Goal: Complete application form

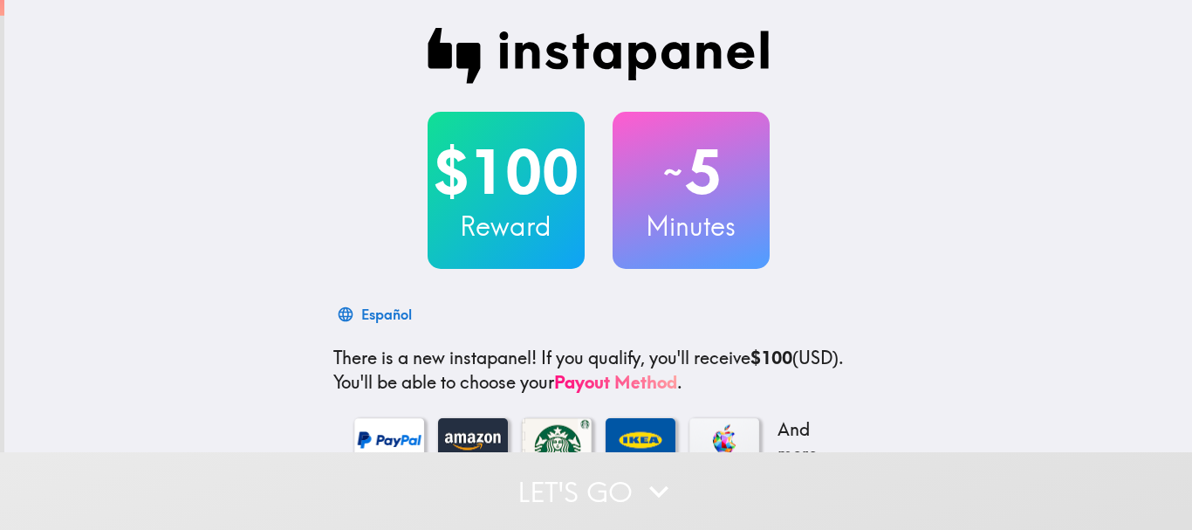
scroll to position [298, 0]
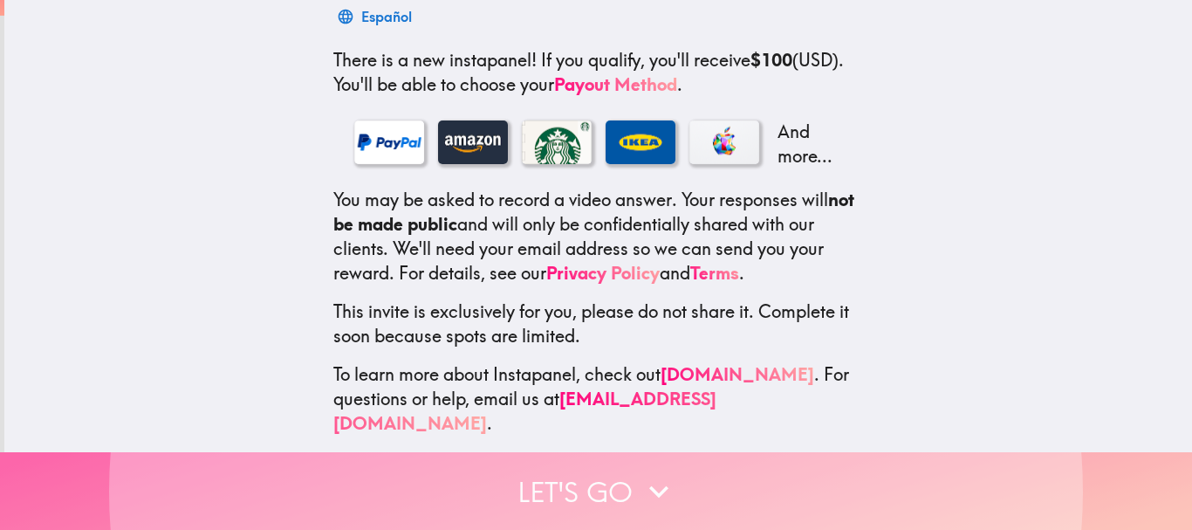
click at [546, 473] on button "Let's go" at bounding box center [596, 491] width 1192 height 78
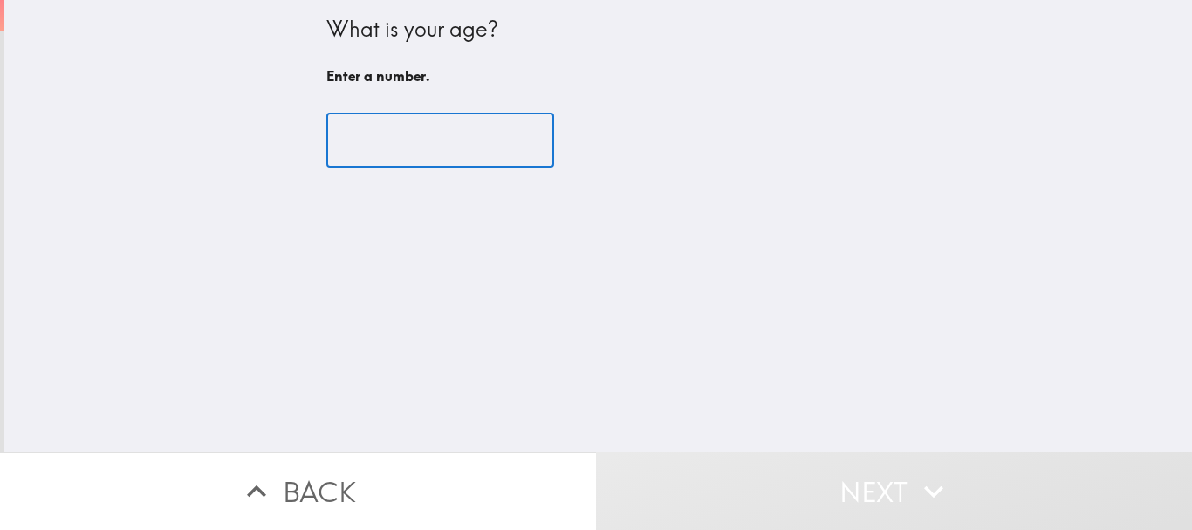
click at [422, 141] on input "number" at bounding box center [440, 140] width 228 height 54
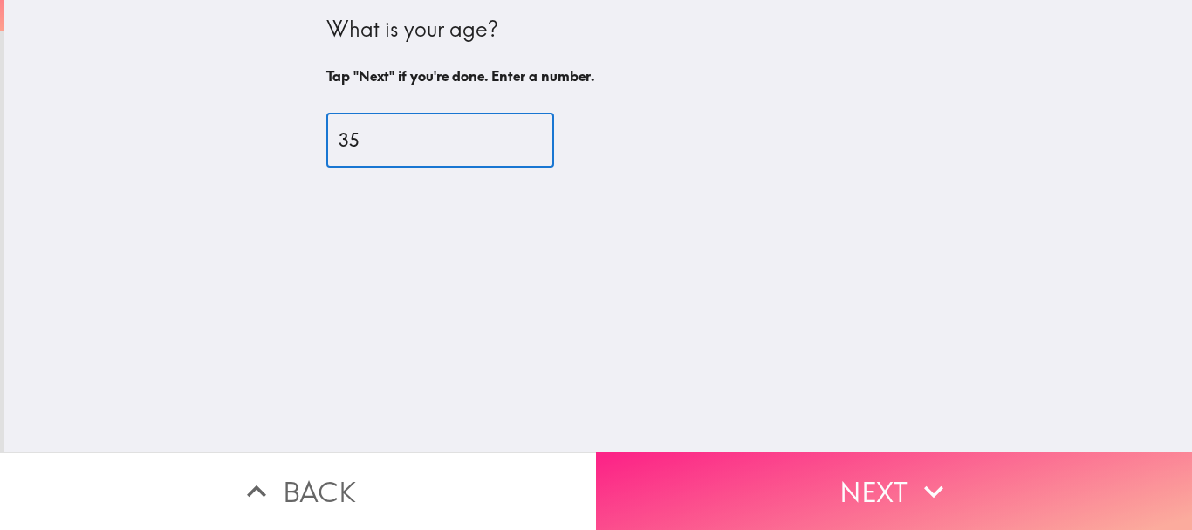
type input "35"
click at [687, 452] on button "Next" at bounding box center [894, 491] width 596 height 78
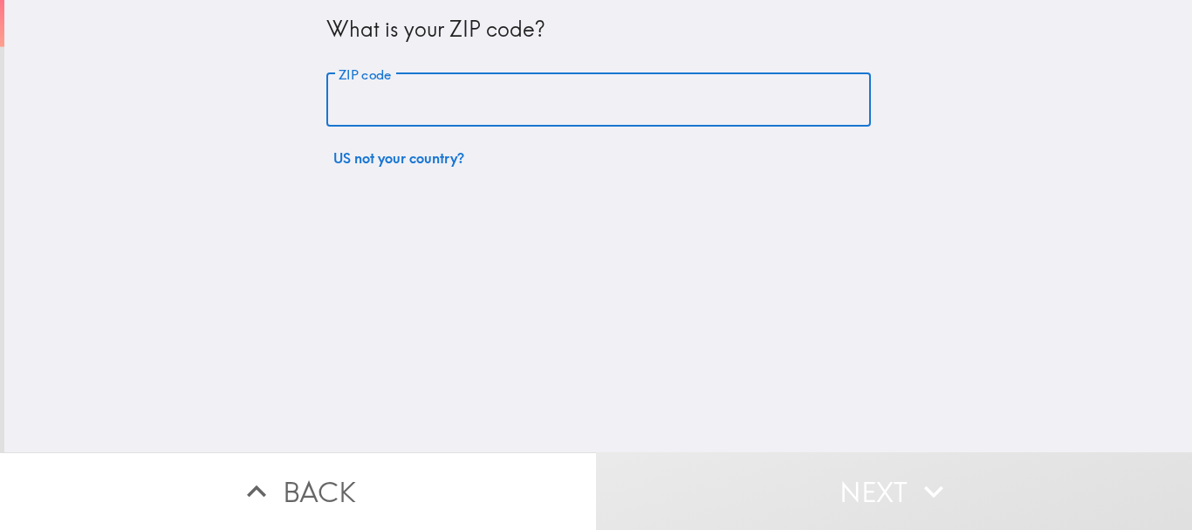
click at [448, 99] on input "ZIP code" at bounding box center [598, 100] width 545 height 54
type input "75052"
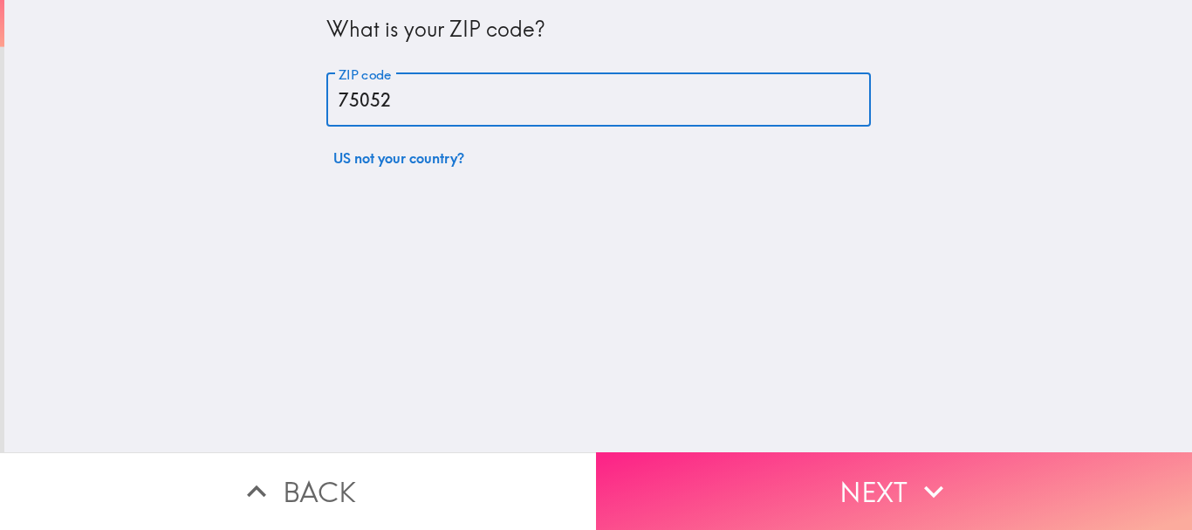
click at [720, 475] on button "Next" at bounding box center [894, 491] width 596 height 78
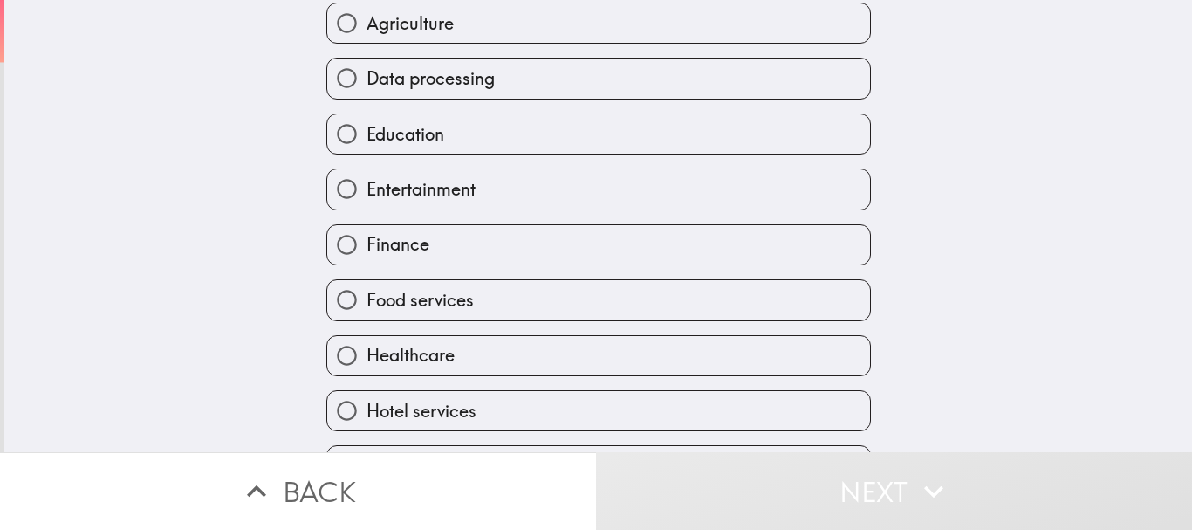
scroll to position [262, 0]
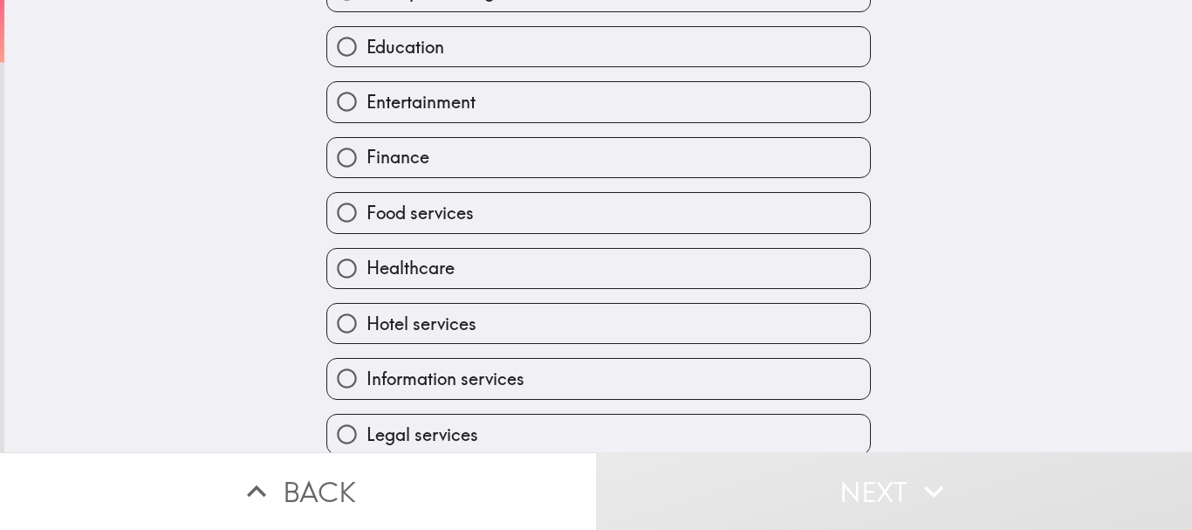
drag, startPoint x: 433, startPoint y: 260, endPoint x: 438, endPoint y: 269, distance: 10.2
click at [435, 264] on span "Healthcare" at bounding box center [411, 268] width 88 height 24
click at [367, 264] on input "Healthcare" at bounding box center [346, 268] width 39 height 39
radio input "true"
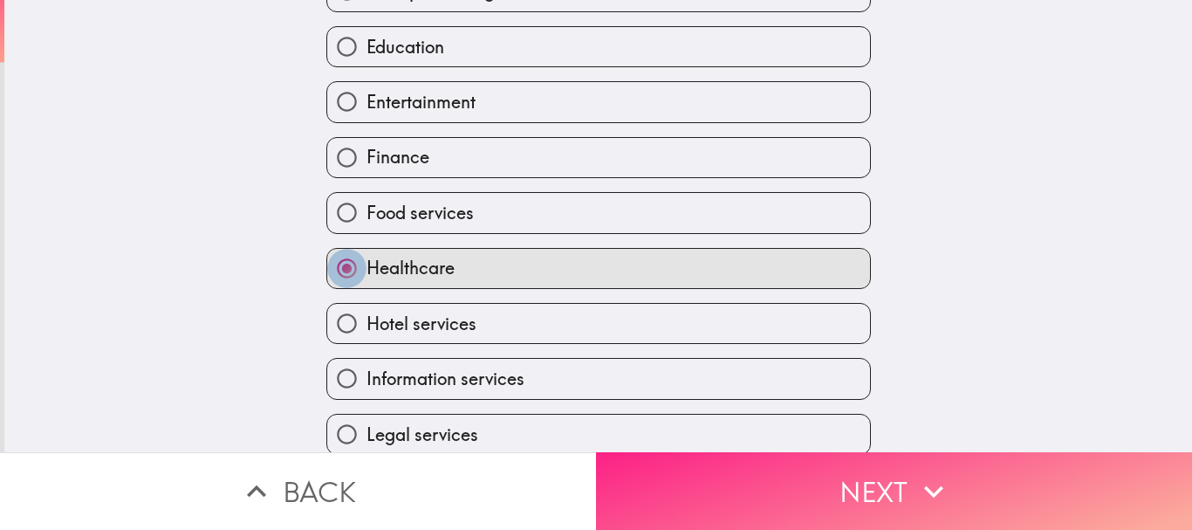
click at [677, 473] on button "Next" at bounding box center [894, 491] width 596 height 78
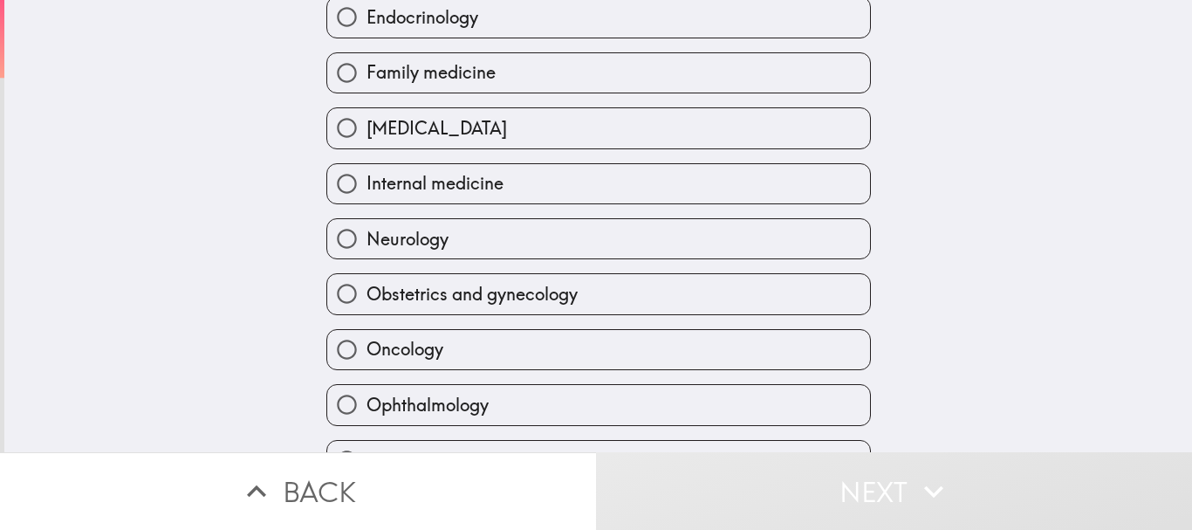
click at [422, 398] on span "Ophthalmology" at bounding box center [428, 405] width 122 height 24
click at [367, 398] on input "Ophthalmology" at bounding box center [346, 404] width 39 height 39
radio input "true"
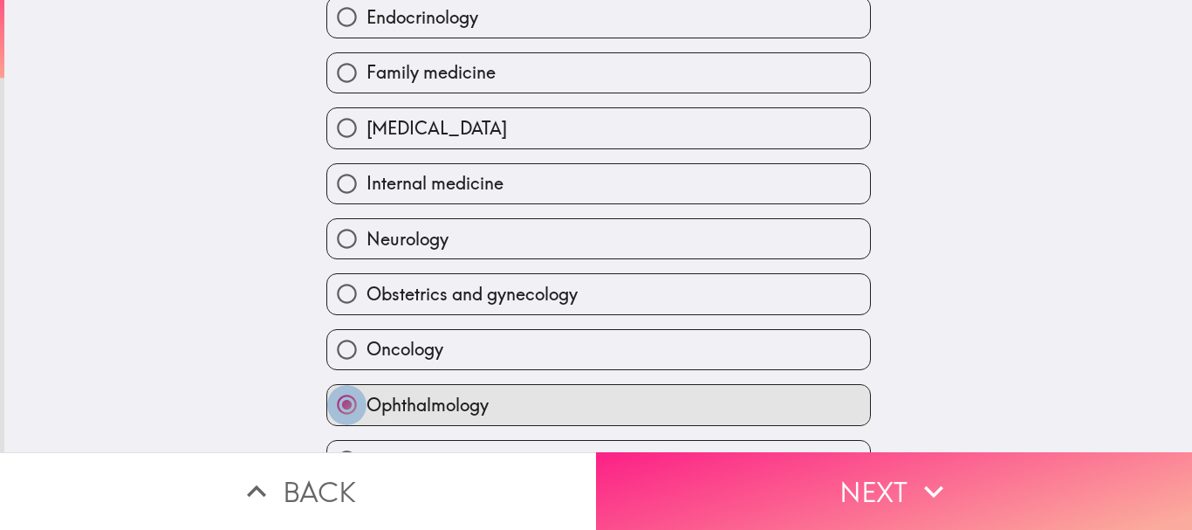
click at [697, 477] on button "Next" at bounding box center [894, 491] width 596 height 78
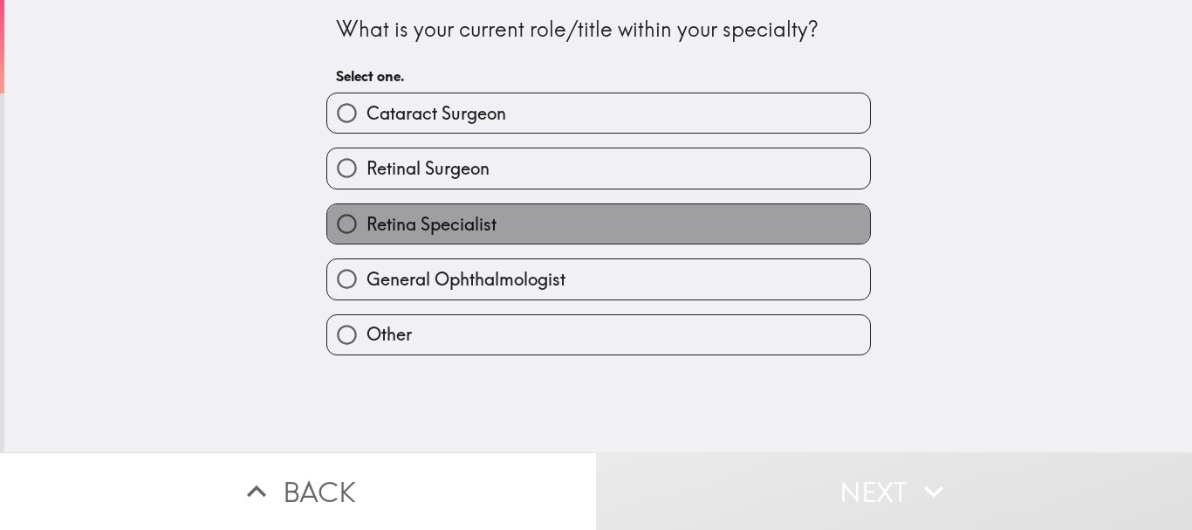
click at [485, 216] on label "Retina Specialist" at bounding box center [598, 223] width 543 height 39
click at [367, 216] on input "Retina Specialist" at bounding box center [346, 223] width 39 height 39
radio input "true"
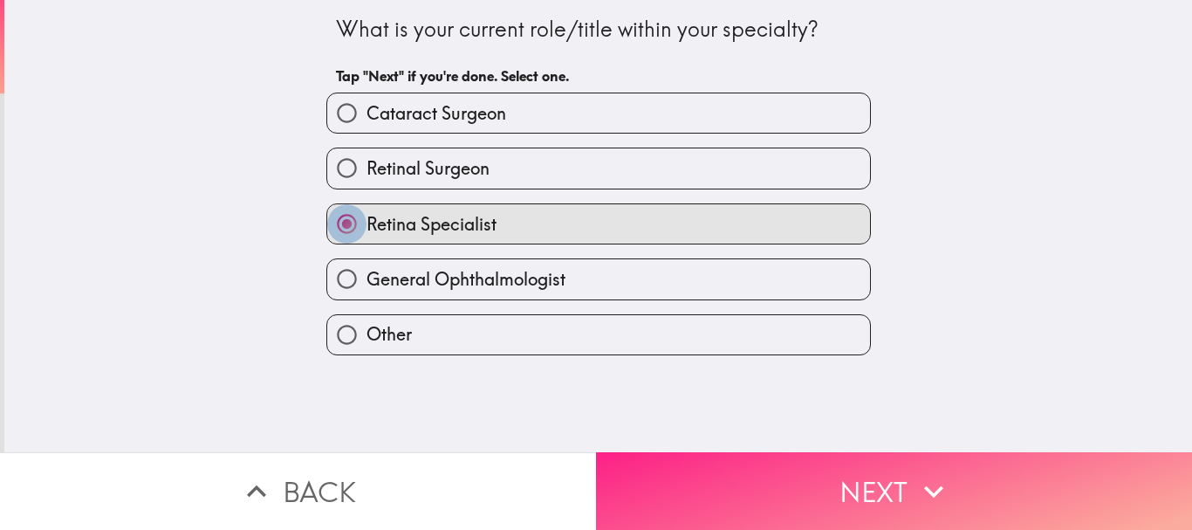
click at [662, 467] on button "Next" at bounding box center [894, 491] width 596 height 78
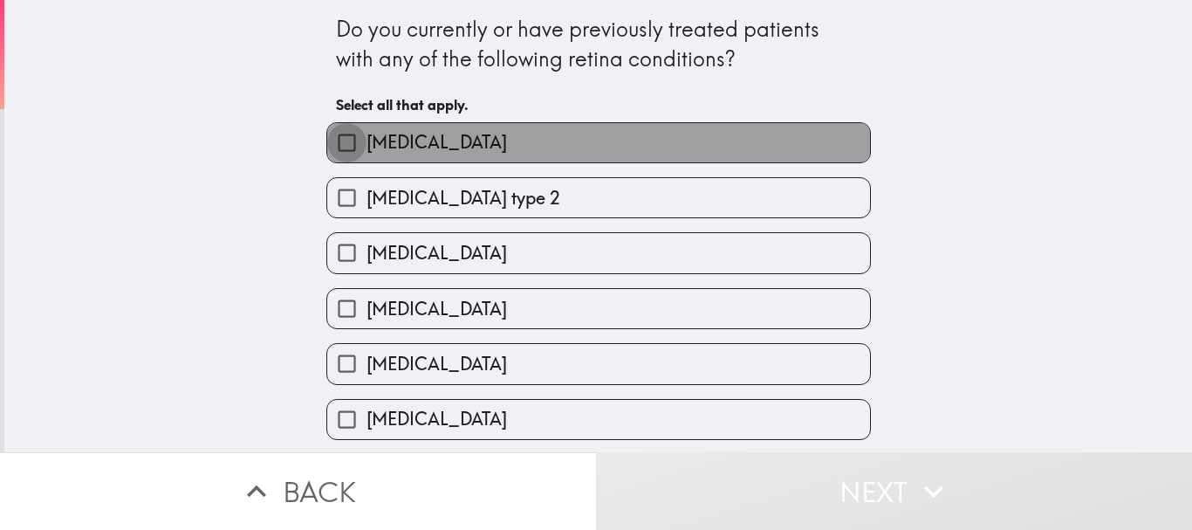
click at [333, 146] on input "Retinal detachment" at bounding box center [346, 142] width 39 height 39
checkbox input "true"
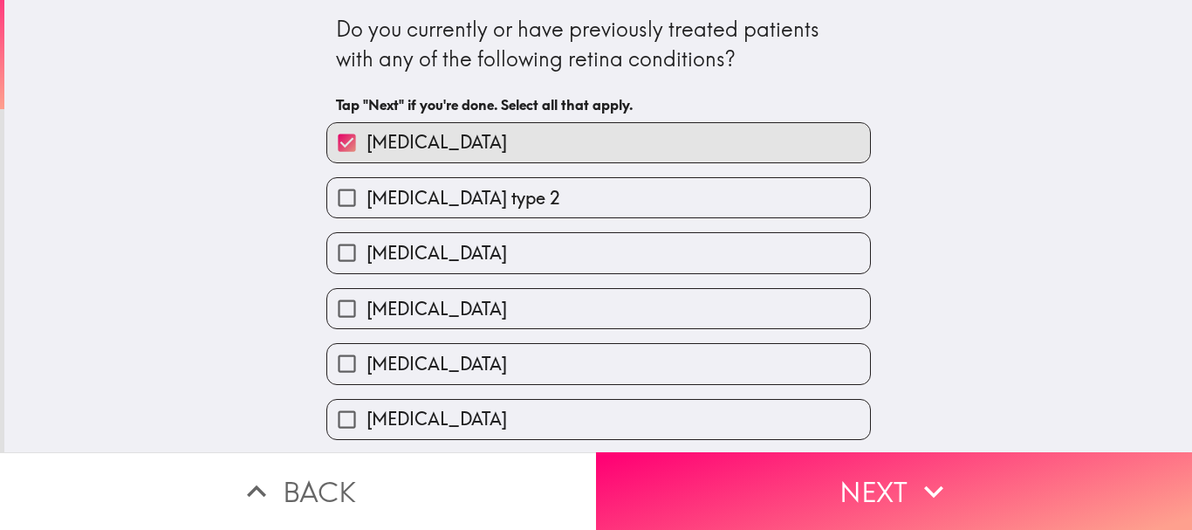
click at [338, 195] on input "Macular telangiectasia type 2" at bounding box center [346, 197] width 39 height 39
checkbox input "true"
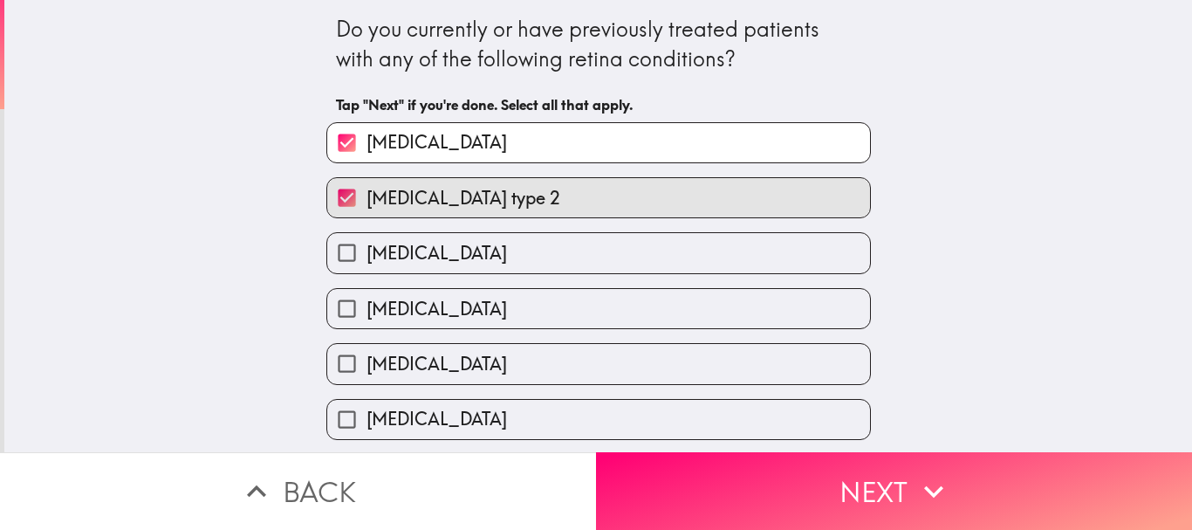
click at [337, 251] on input "Uveitis" at bounding box center [346, 252] width 39 height 39
checkbox input "true"
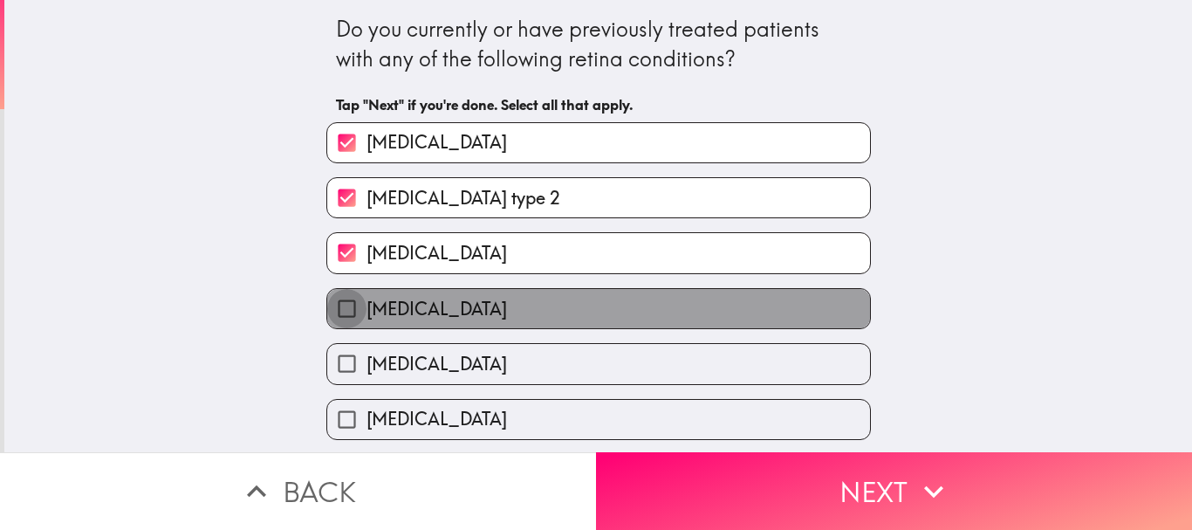
click at [334, 310] on input "Retinitis pigmentosa" at bounding box center [346, 308] width 39 height 39
checkbox input "true"
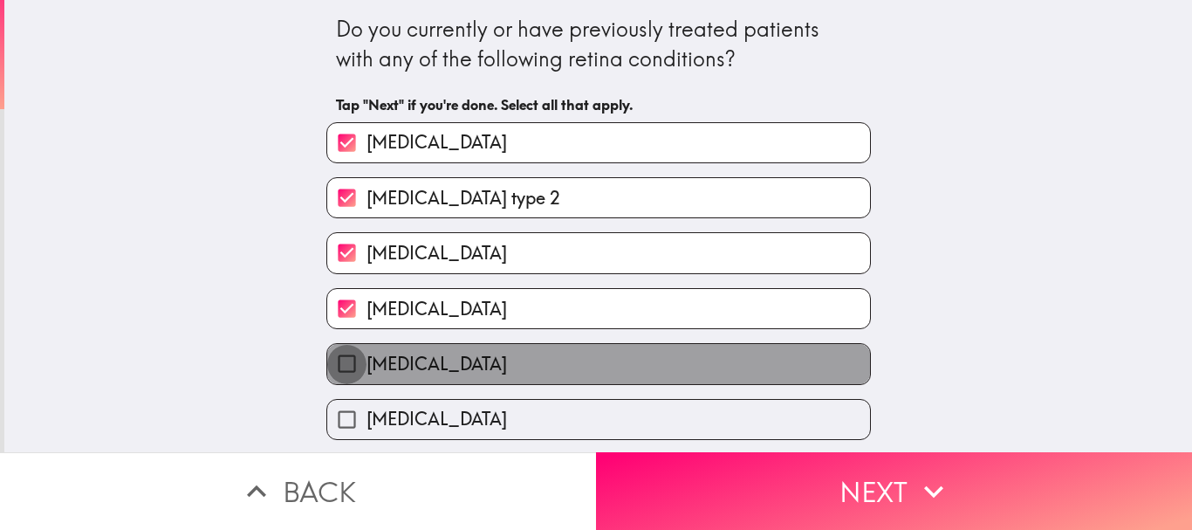
click at [330, 350] on input "Diabetic retinopathy" at bounding box center [346, 363] width 39 height 39
checkbox input "true"
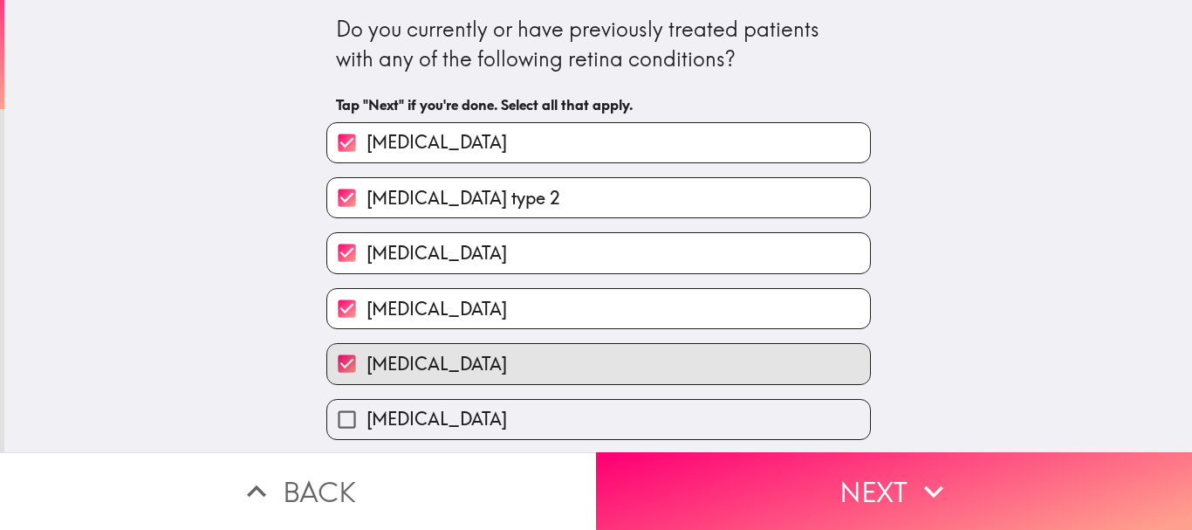
scroll to position [57, 0]
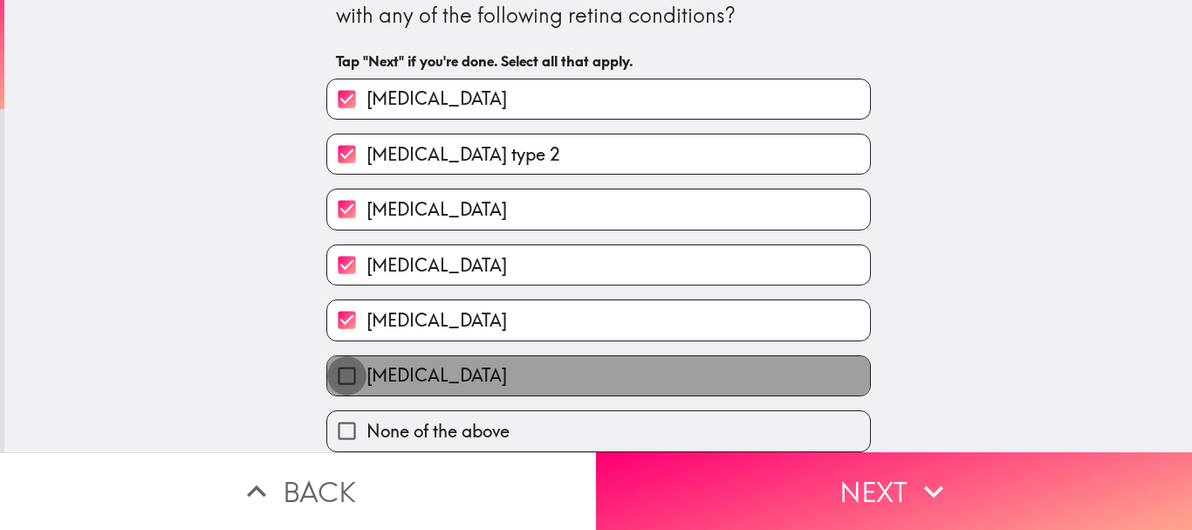
click at [334, 365] on input "Age-related macular degeneration" at bounding box center [346, 375] width 39 height 39
checkbox input "true"
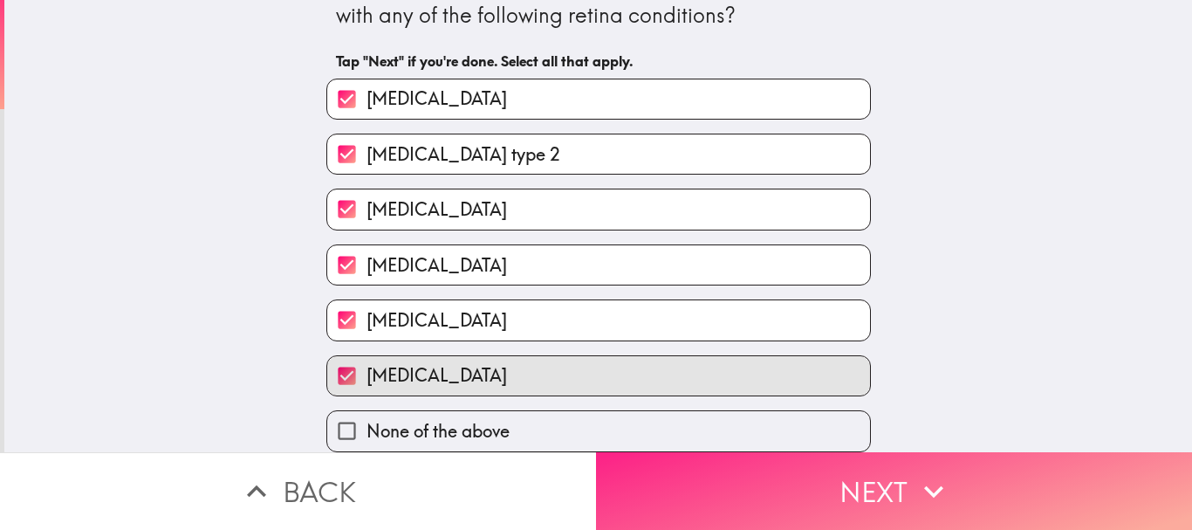
click at [907, 474] on button "Next" at bounding box center [894, 491] width 596 height 78
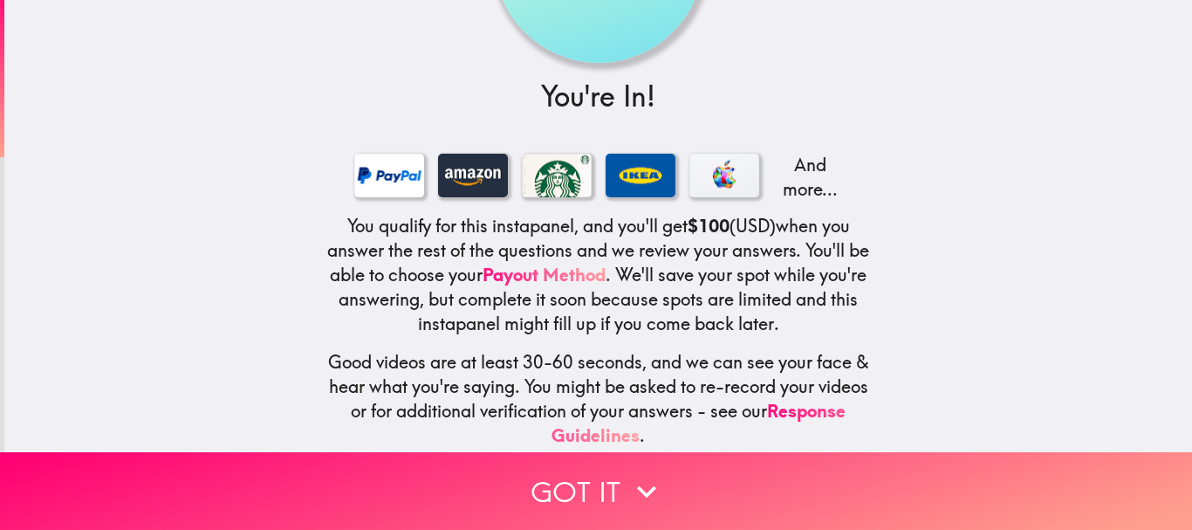
scroll to position [260, 0]
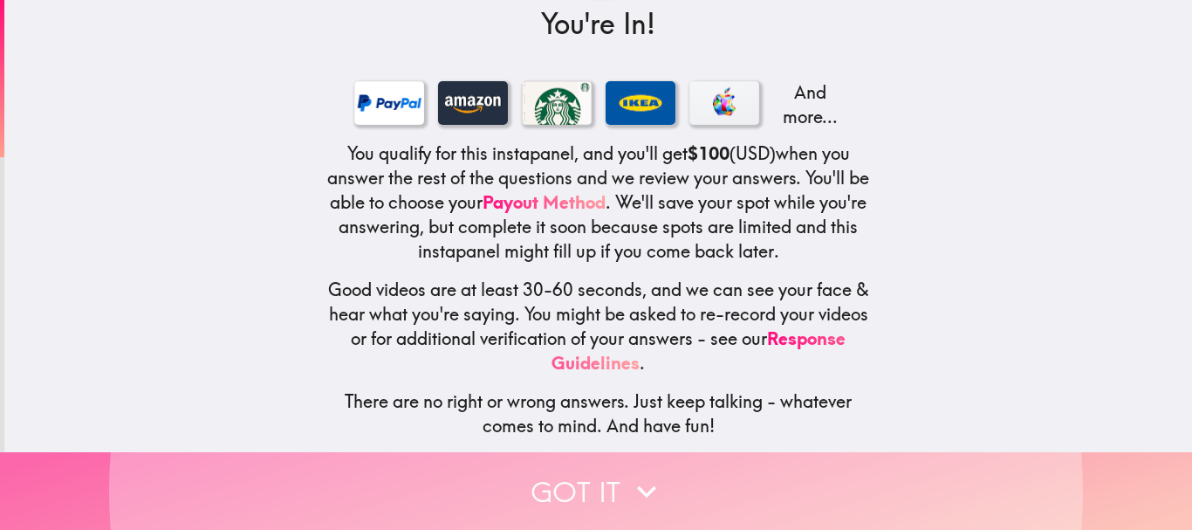
click at [606, 474] on button "Got it" at bounding box center [596, 491] width 1192 height 78
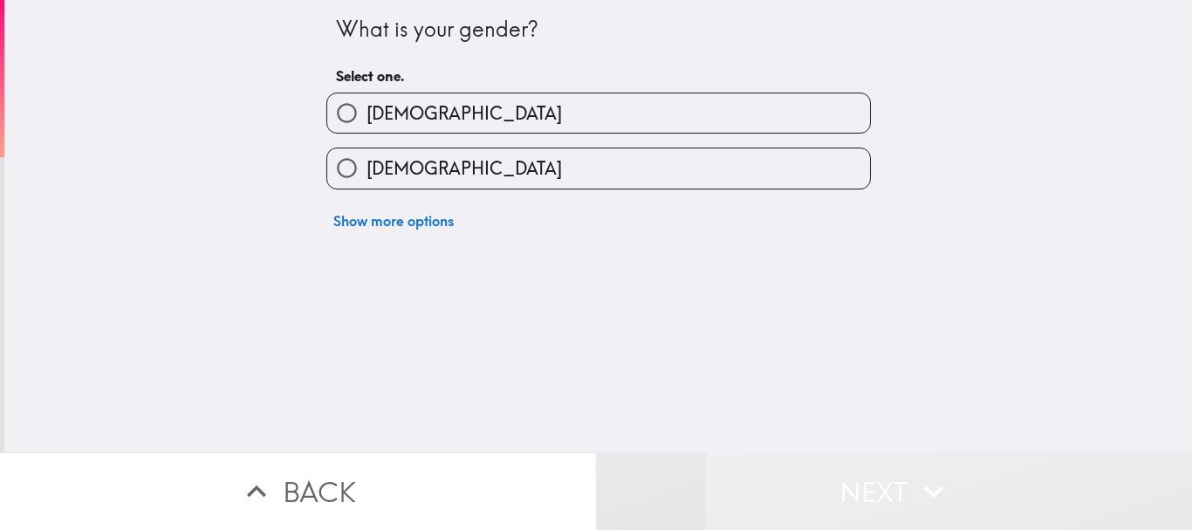
scroll to position [0, 0]
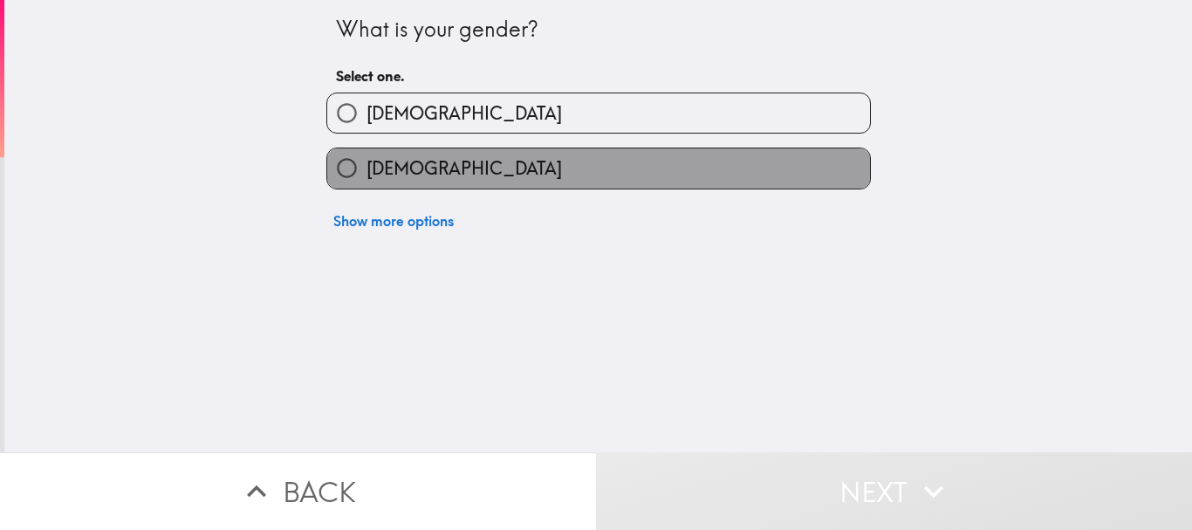
click at [561, 171] on label "Female" at bounding box center [598, 167] width 543 height 39
click at [367, 171] on input "Female" at bounding box center [346, 167] width 39 height 39
radio input "true"
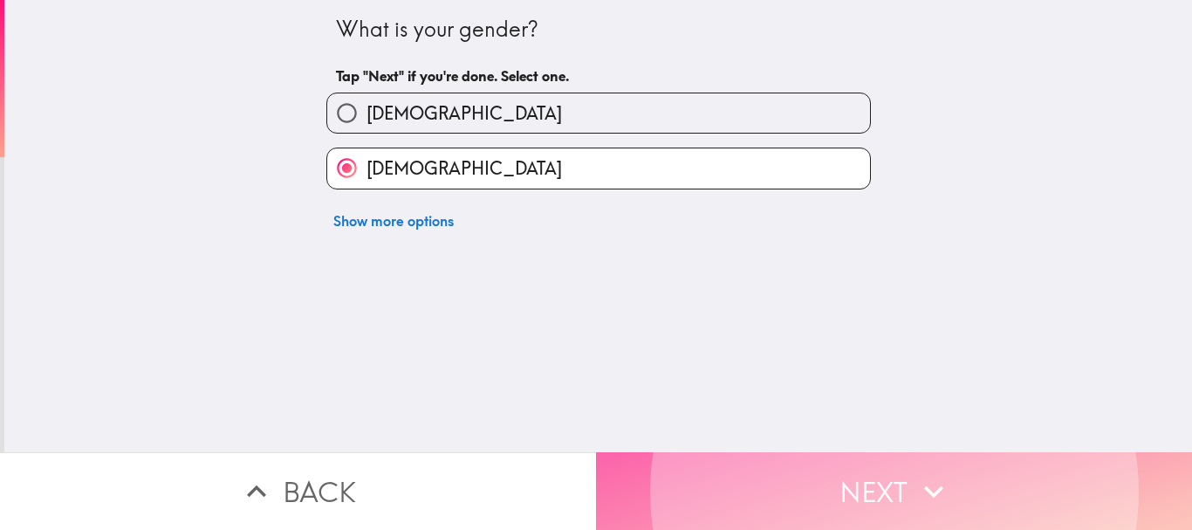
click at [735, 464] on button "Next" at bounding box center [894, 491] width 596 height 78
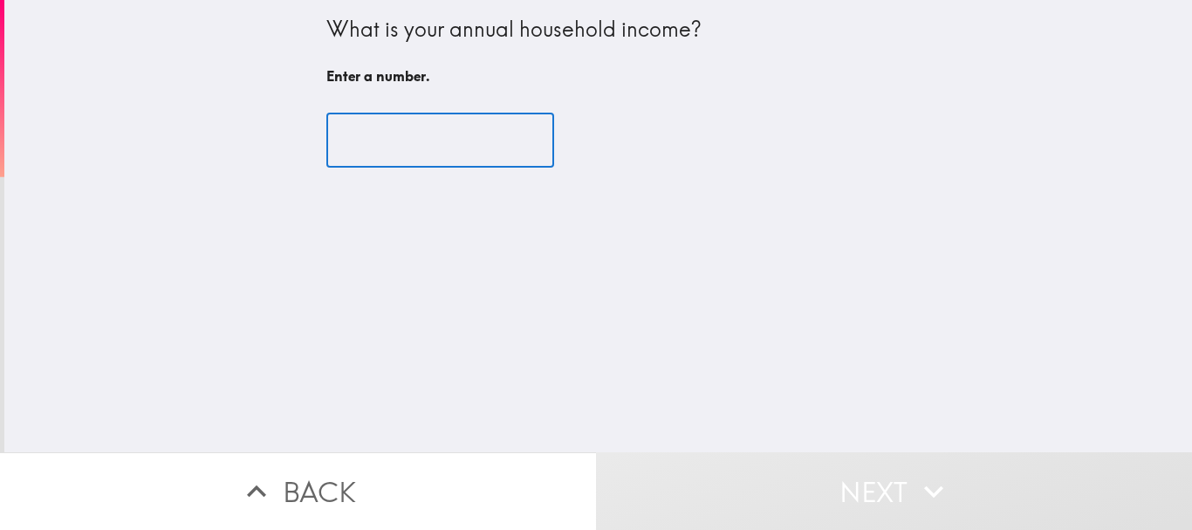
click at [446, 136] on input "number" at bounding box center [440, 140] width 228 height 54
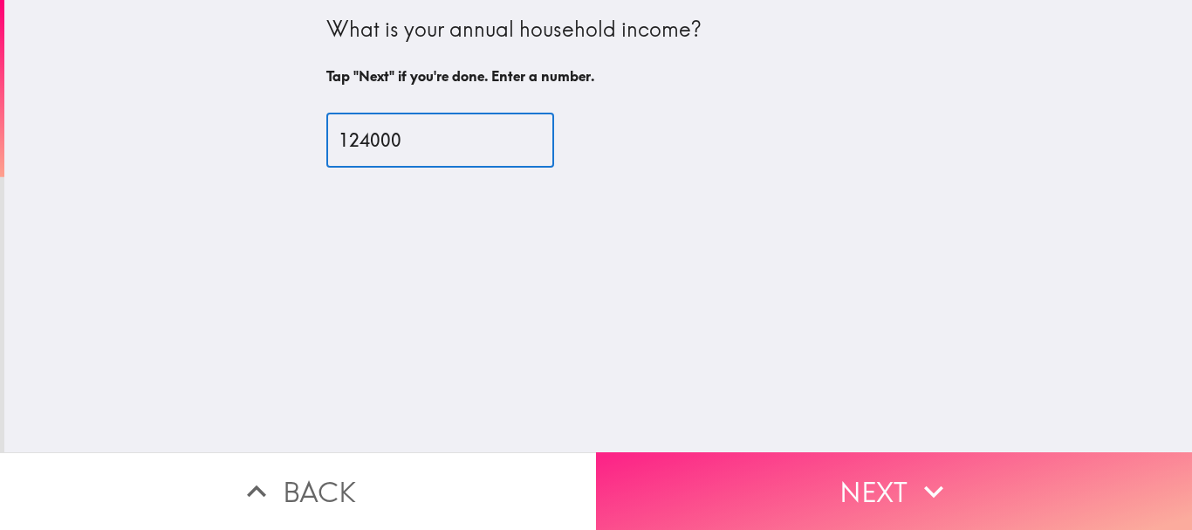
type input "124000"
click at [710, 470] on button "Next" at bounding box center [894, 491] width 596 height 78
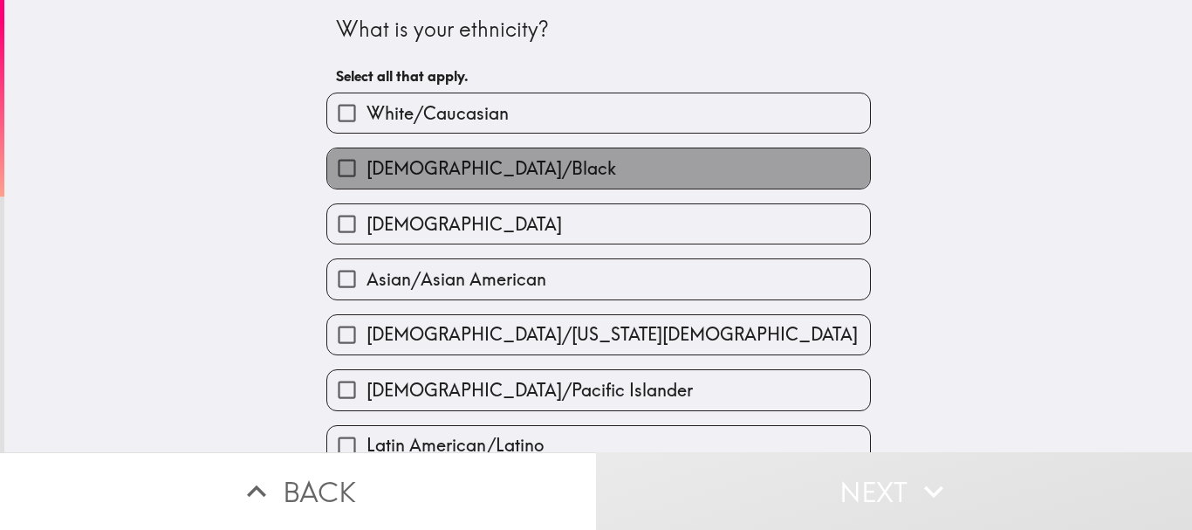
click at [491, 172] on span "African American/Black" at bounding box center [492, 168] width 250 height 24
click at [367, 172] on input "African American/Black" at bounding box center [346, 167] width 39 height 39
checkbox input "true"
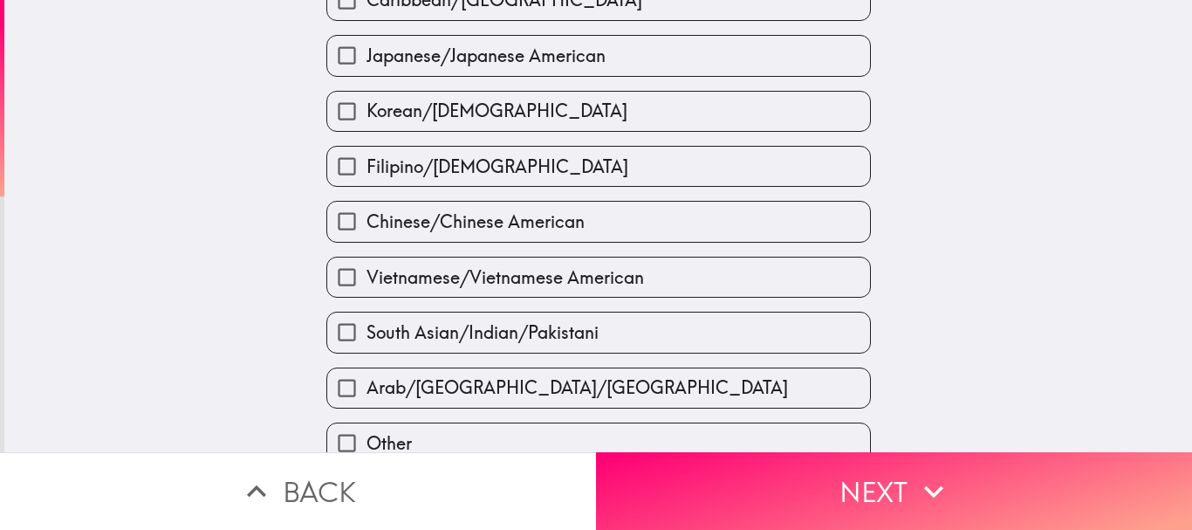
scroll to position [691, 0]
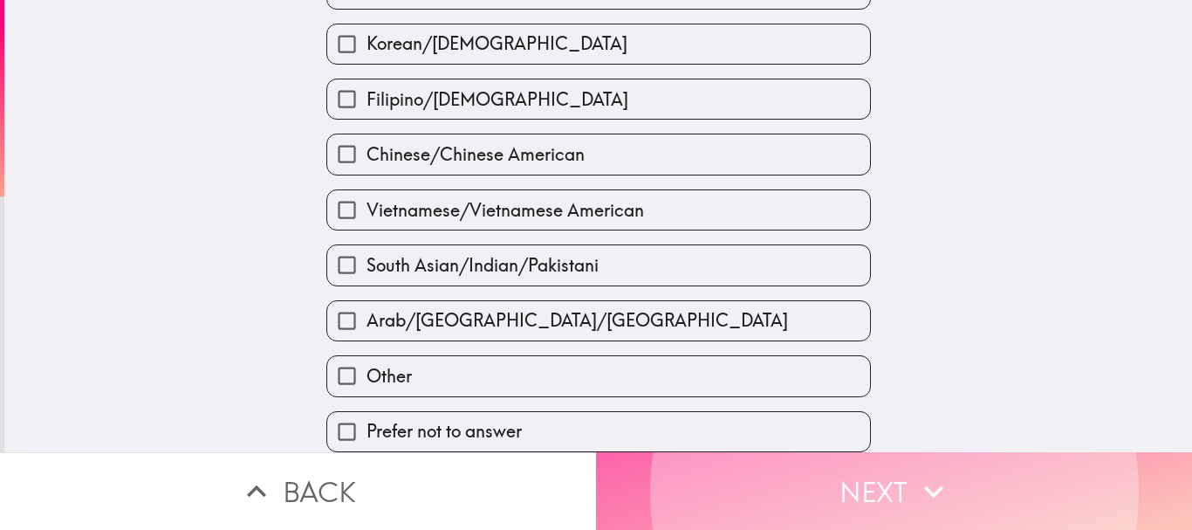
click at [719, 468] on button "Next" at bounding box center [894, 491] width 596 height 78
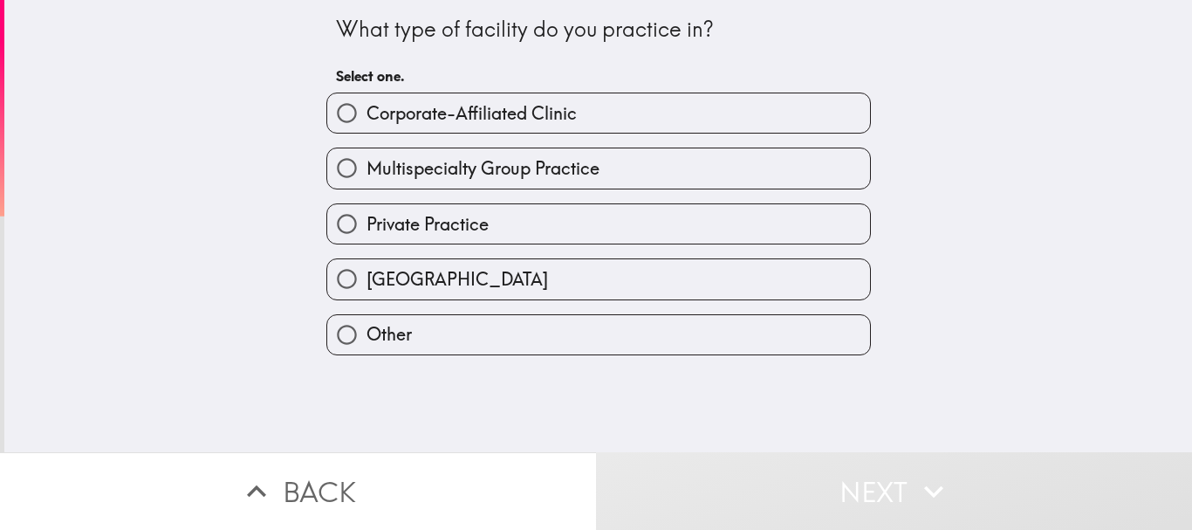
click at [460, 280] on span "Academic Medical Center" at bounding box center [458, 279] width 182 height 24
click at [367, 280] on input "Academic Medical Center" at bounding box center [346, 278] width 39 height 39
radio input "true"
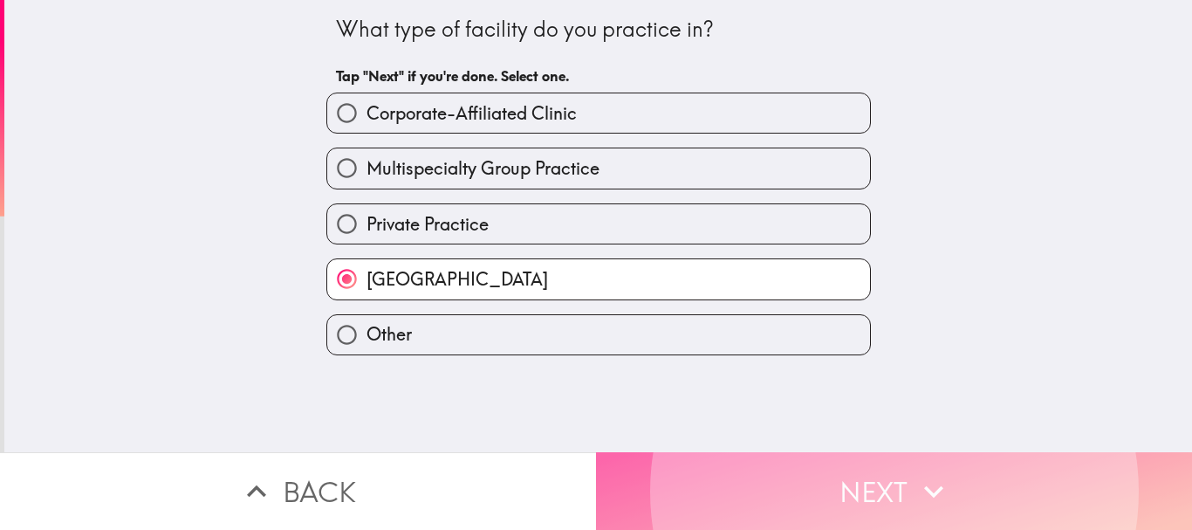
click at [778, 484] on button "Next" at bounding box center [894, 491] width 596 height 78
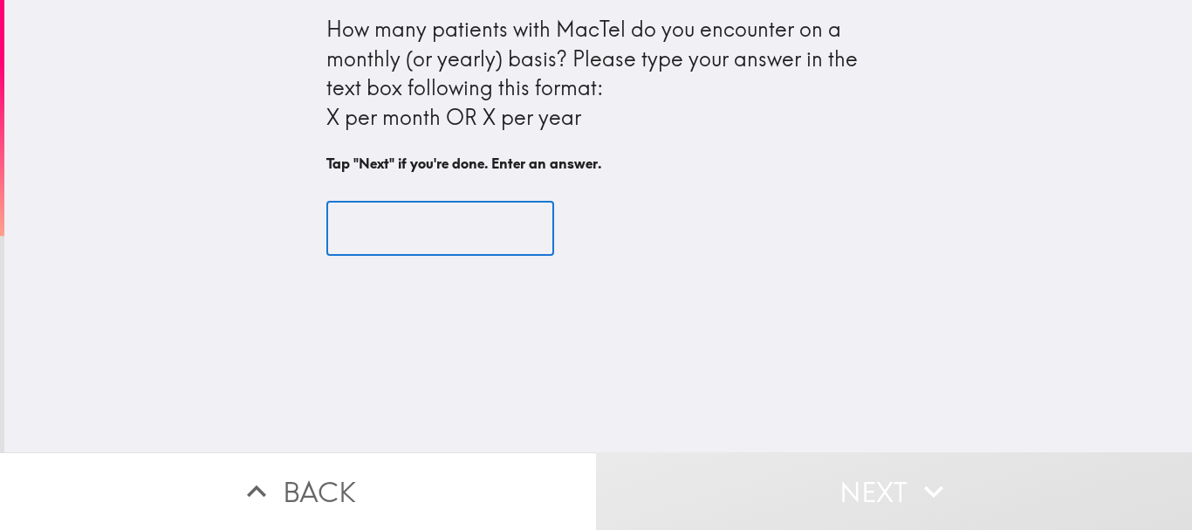
click at [348, 222] on input "text" at bounding box center [440, 229] width 228 height 54
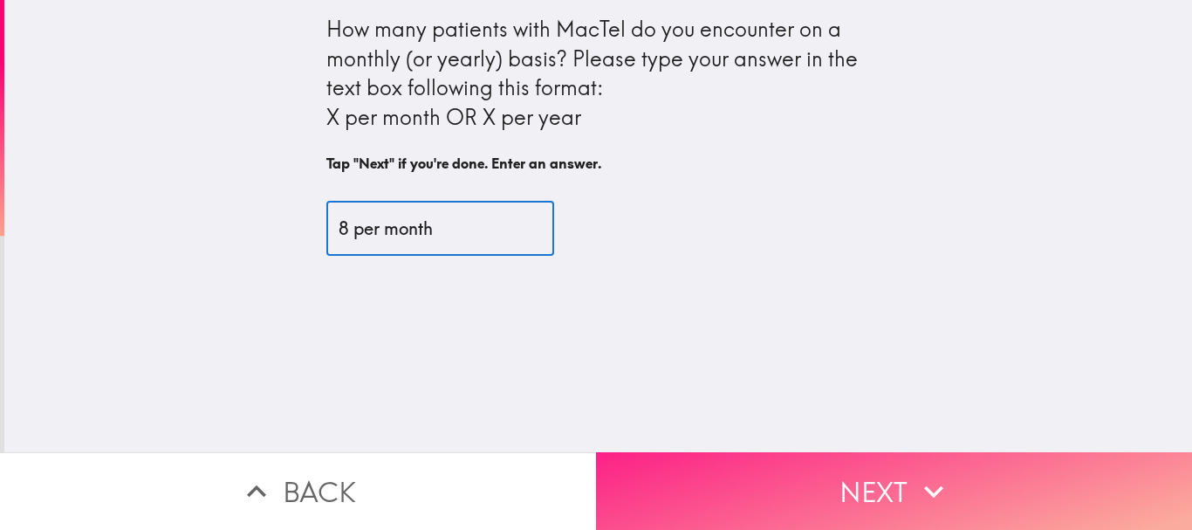
type input "8 per month"
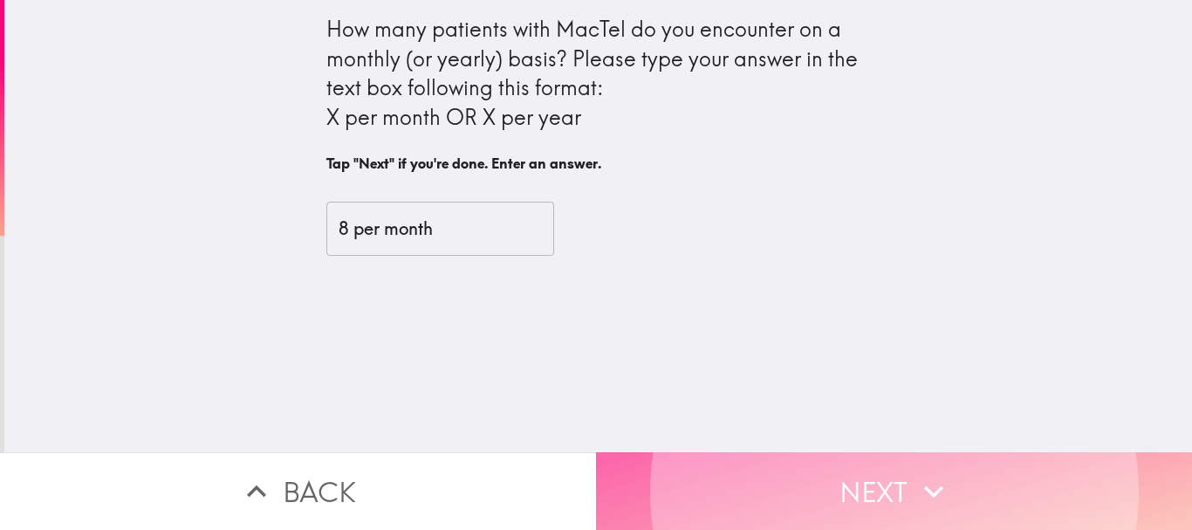
click at [716, 470] on button "Next" at bounding box center [894, 491] width 596 height 78
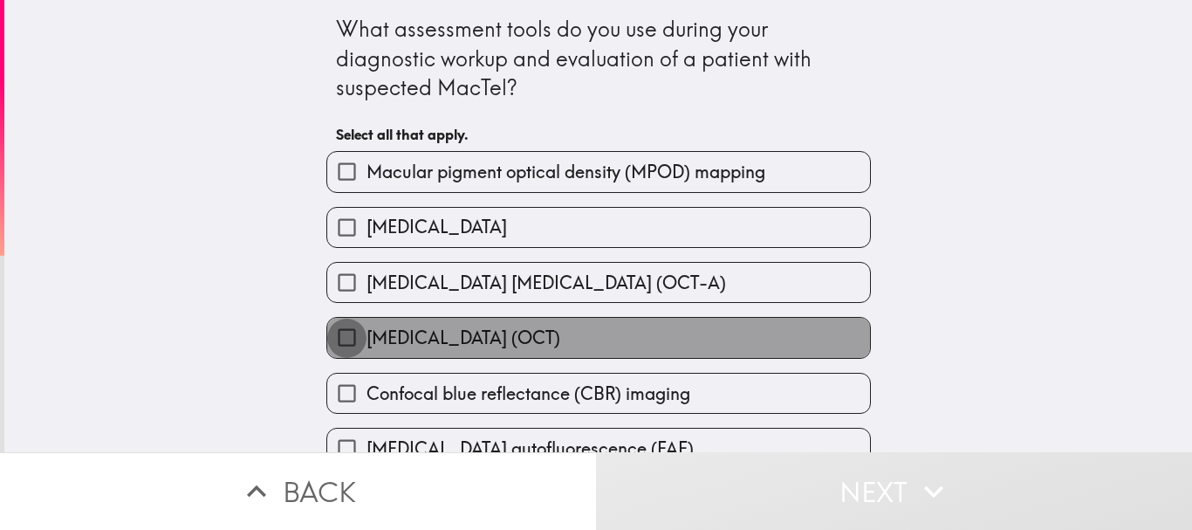
click at [335, 334] on input "Optical coherence tomography (OCT)" at bounding box center [346, 337] width 39 height 39
checkbox input "true"
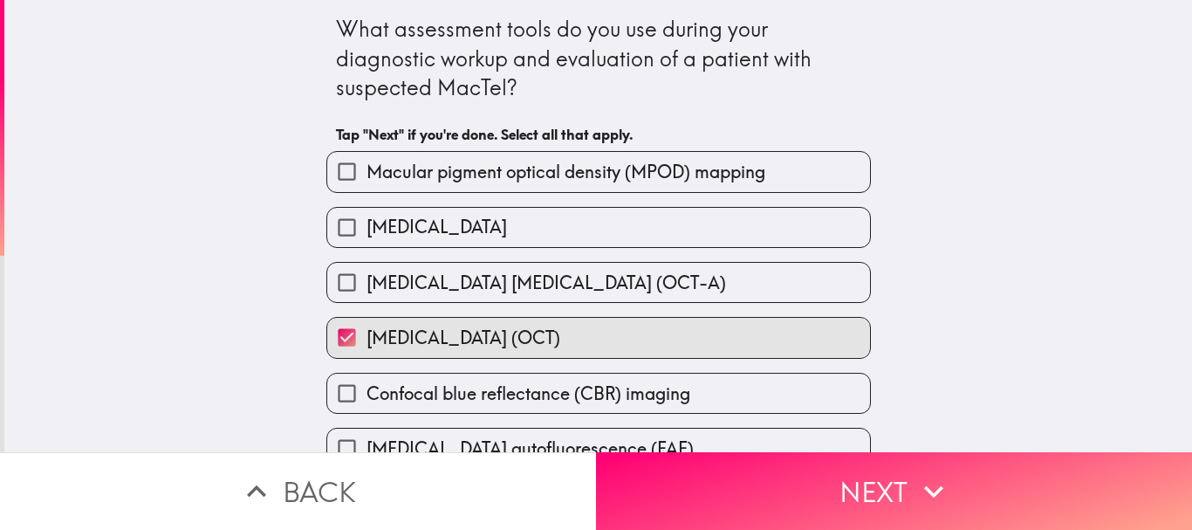
click at [338, 283] on input "Optical coherence tomography angiography (OCT-A)" at bounding box center [346, 282] width 39 height 39
checkbox input "true"
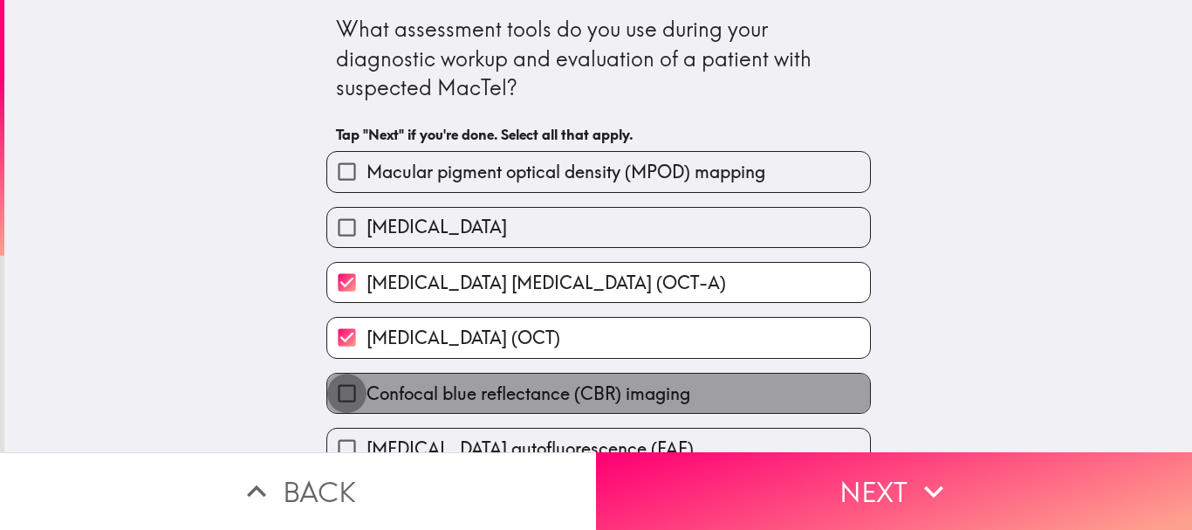
click at [339, 392] on input "Confocal blue reflectance (CBR) imaging" at bounding box center [346, 393] width 39 height 39
checkbox input "true"
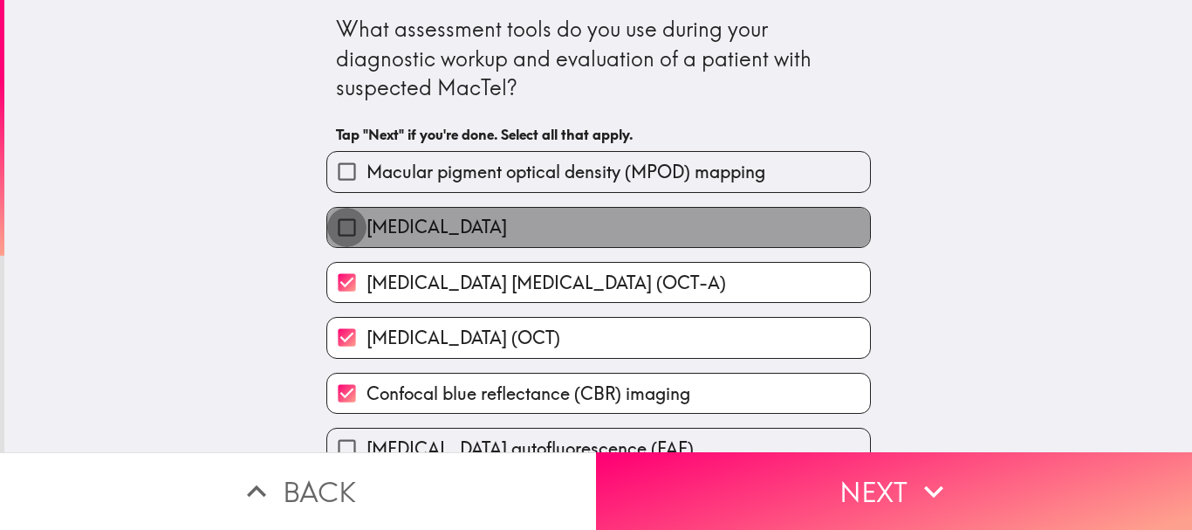
click at [332, 223] on input "Fundus photography" at bounding box center [346, 227] width 39 height 39
checkbox input "true"
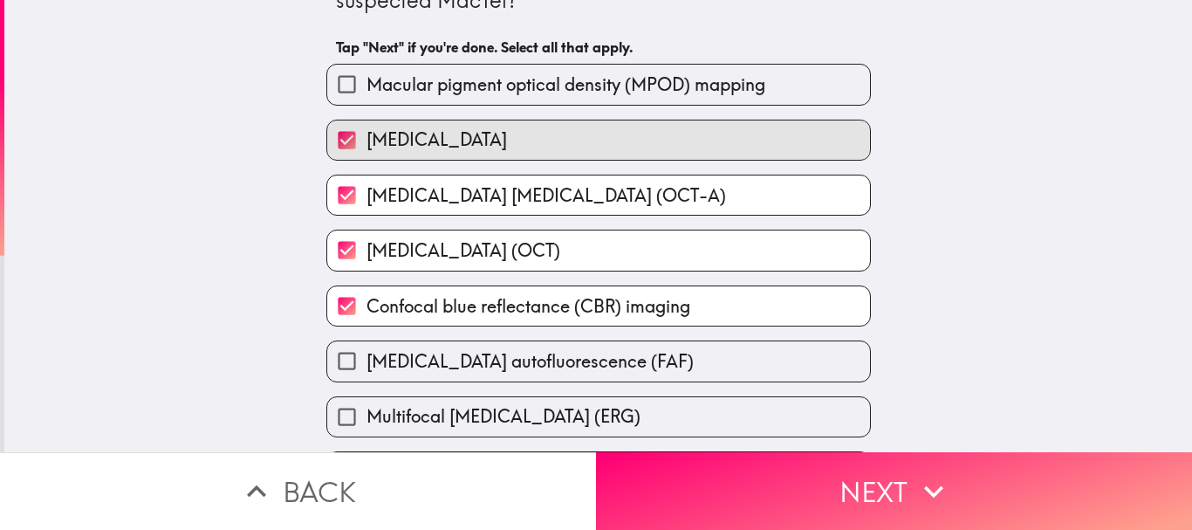
scroll to position [175, 0]
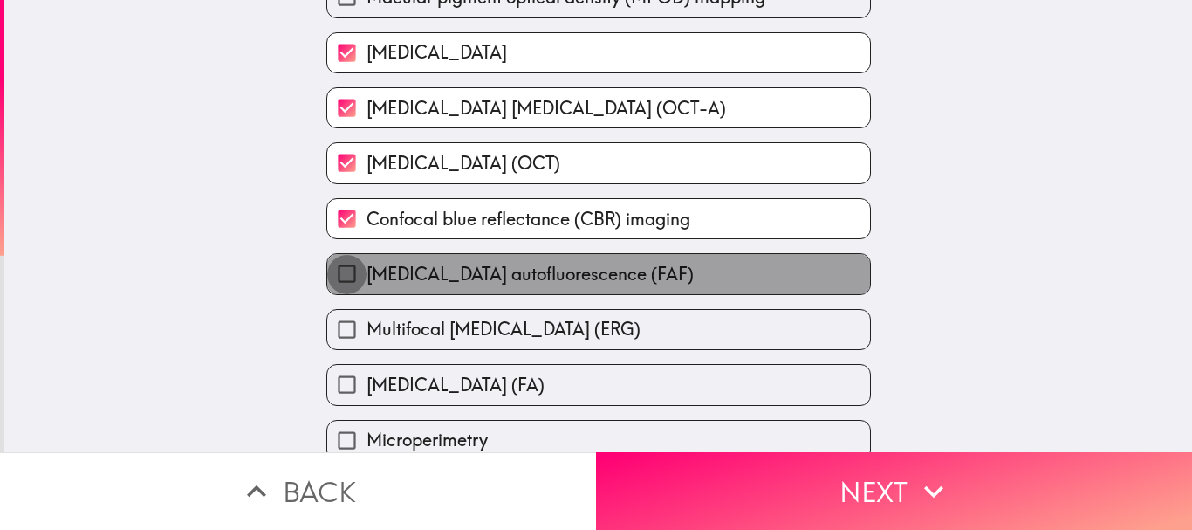
click at [340, 274] on input "Fundus autofluorescence (FAF)" at bounding box center [346, 273] width 39 height 39
checkbox input "true"
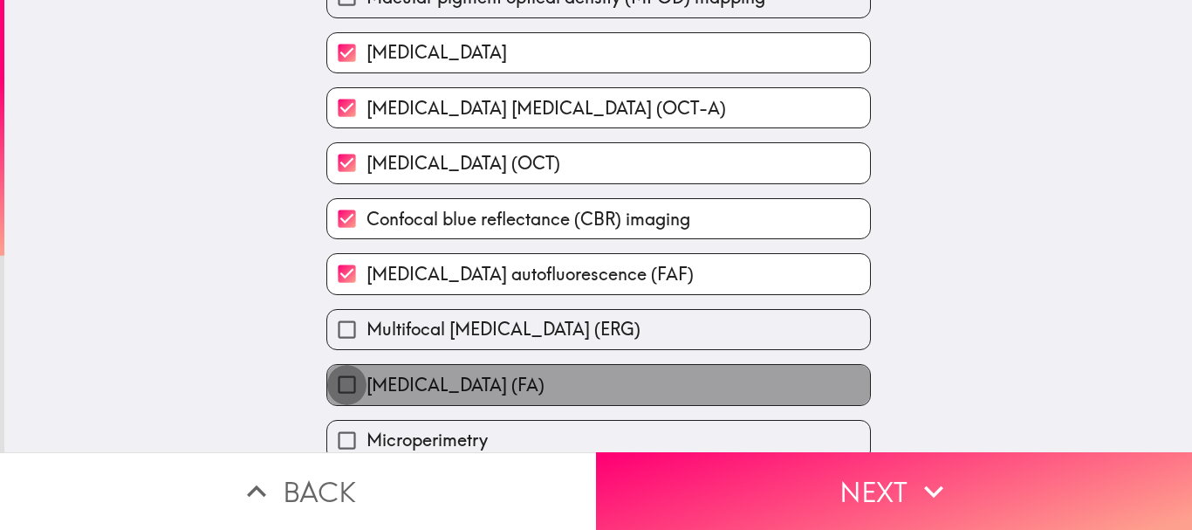
click at [334, 382] on input "Fluorescein angiography (FA)" at bounding box center [346, 384] width 39 height 39
checkbox input "true"
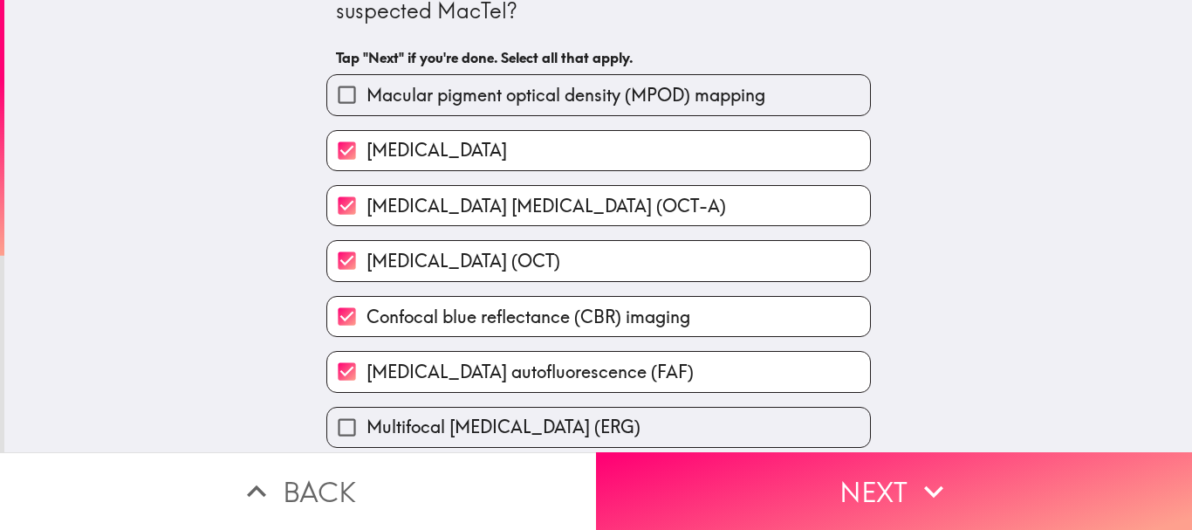
scroll to position [251, 0]
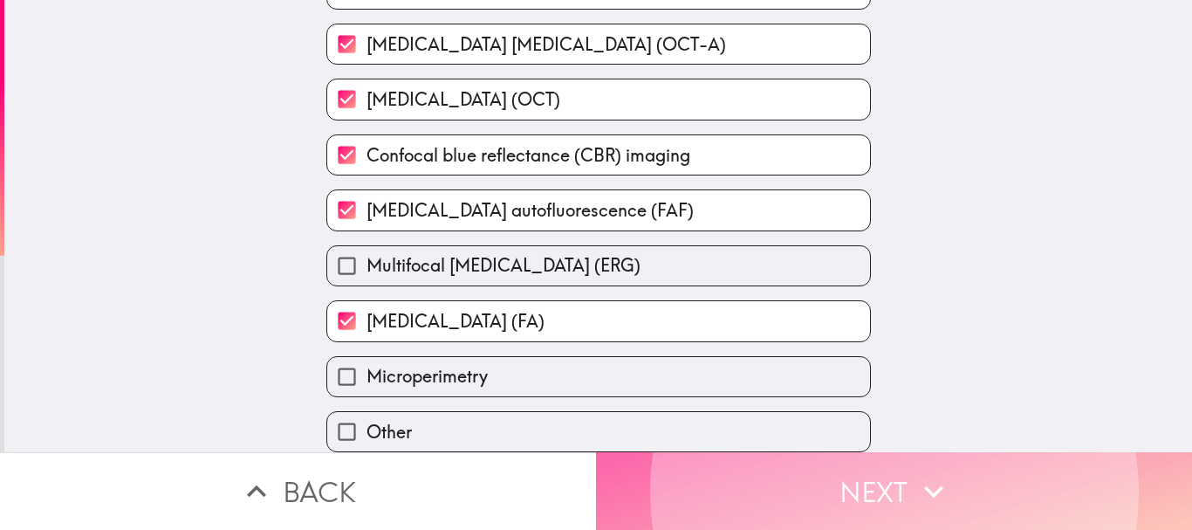
click at [732, 477] on button "Next" at bounding box center [894, 491] width 596 height 78
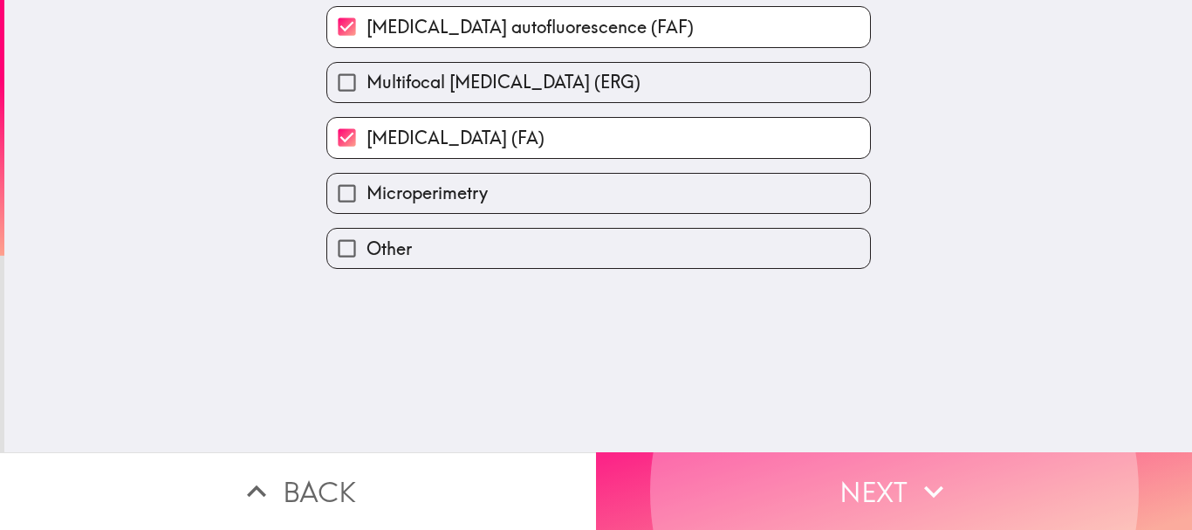
scroll to position [84, 0]
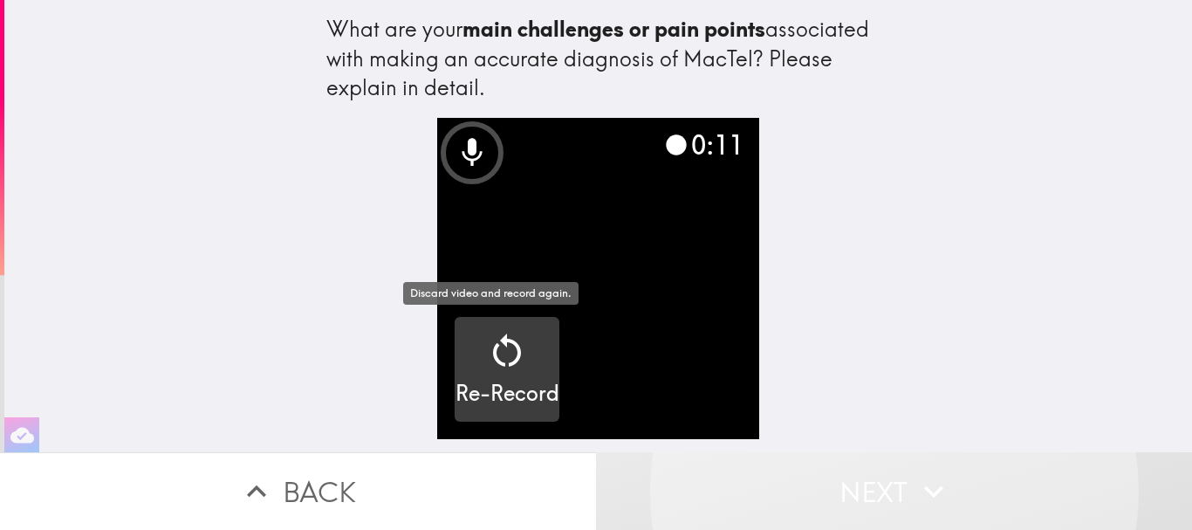
click at [498, 352] on icon "button" at bounding box center [507, 351] width 42 height 42
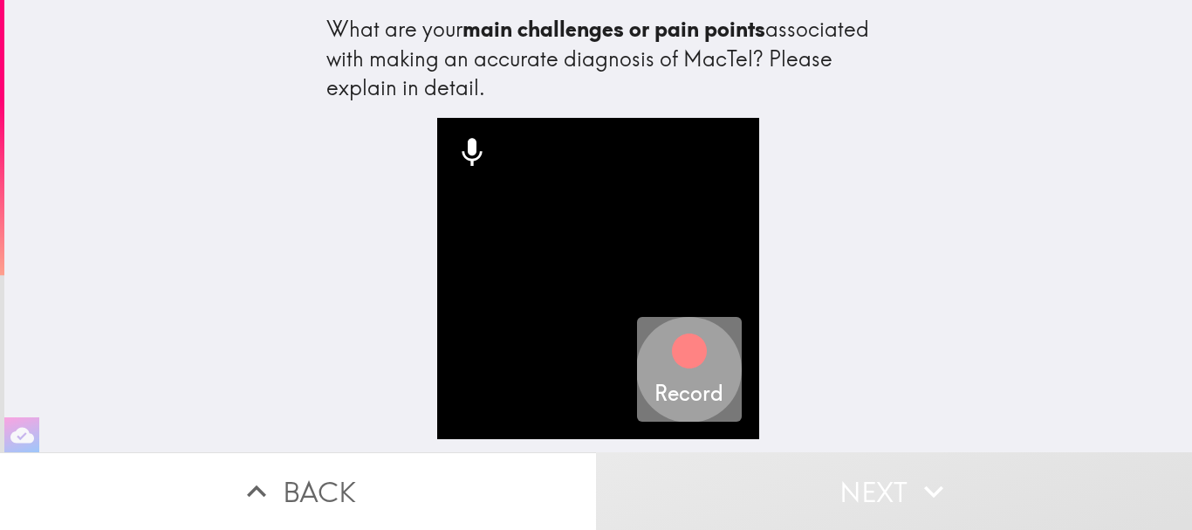
click at [676, 352] on icon "button" at bounding box center [689, 350] width 35 height 35
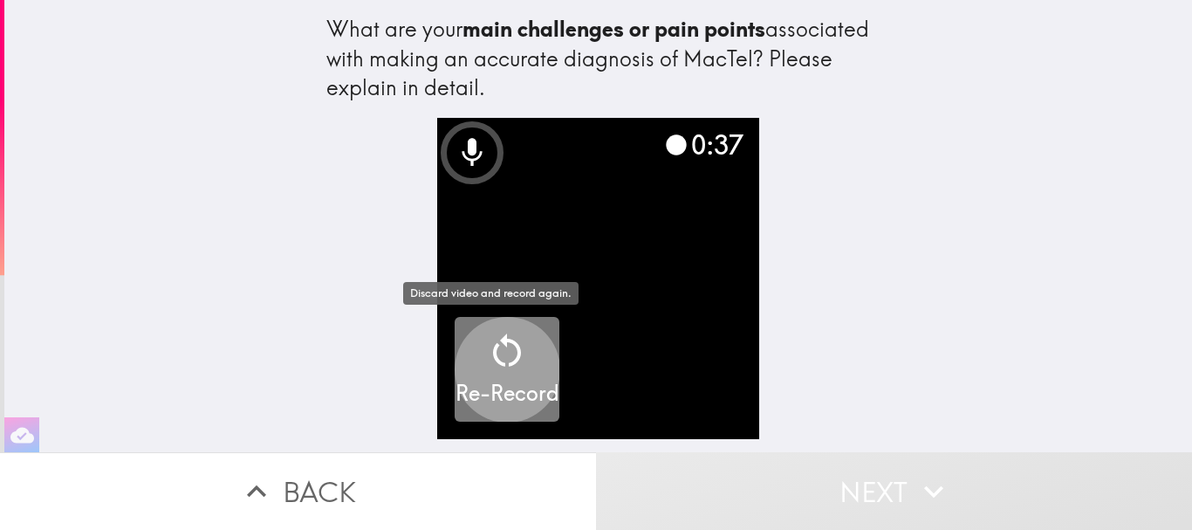
click at [495, 350] on icon "button" at bounding box center [507, 351] width 42 height 42
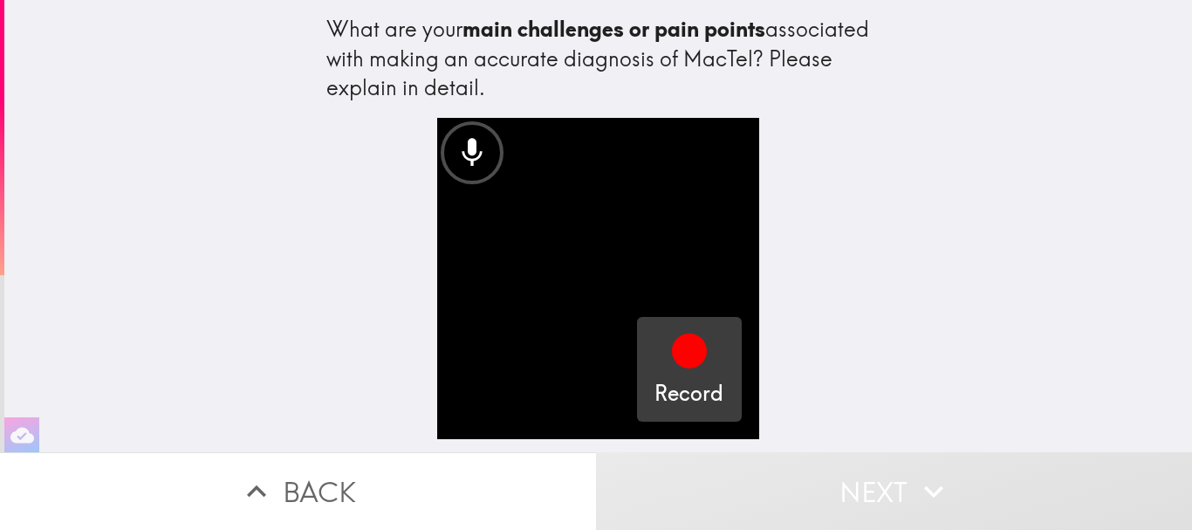
click at [672, 351] on icon "button" at bounding box center [689, 350] width 35 height 35
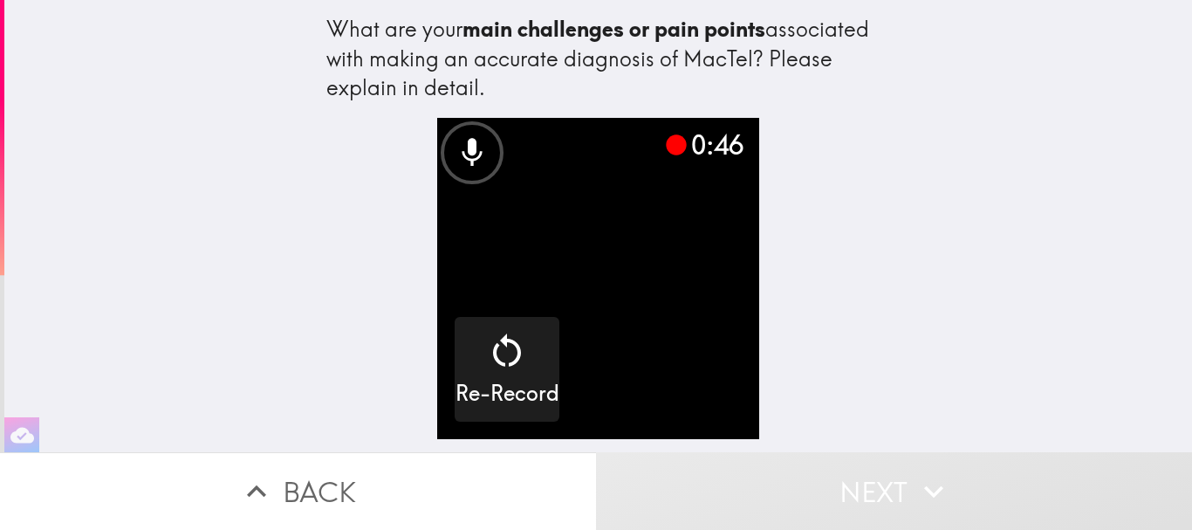
click at [559, 325] on video "button" at bounding box center [597, 278] width 321 height 321
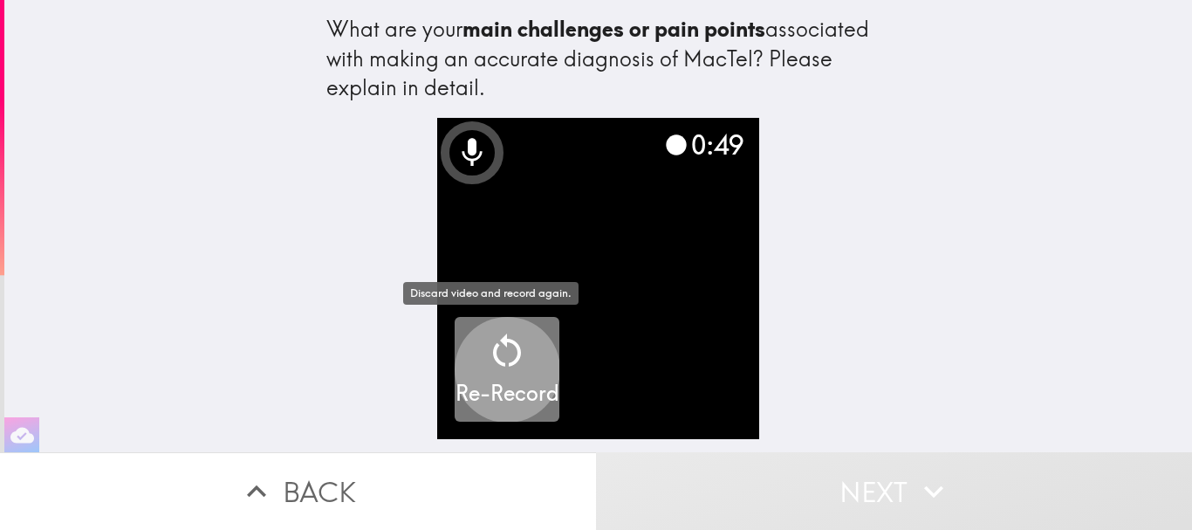
click at [502, 350] on icon "button" at bounding box center [507, 351] width 42 height 42
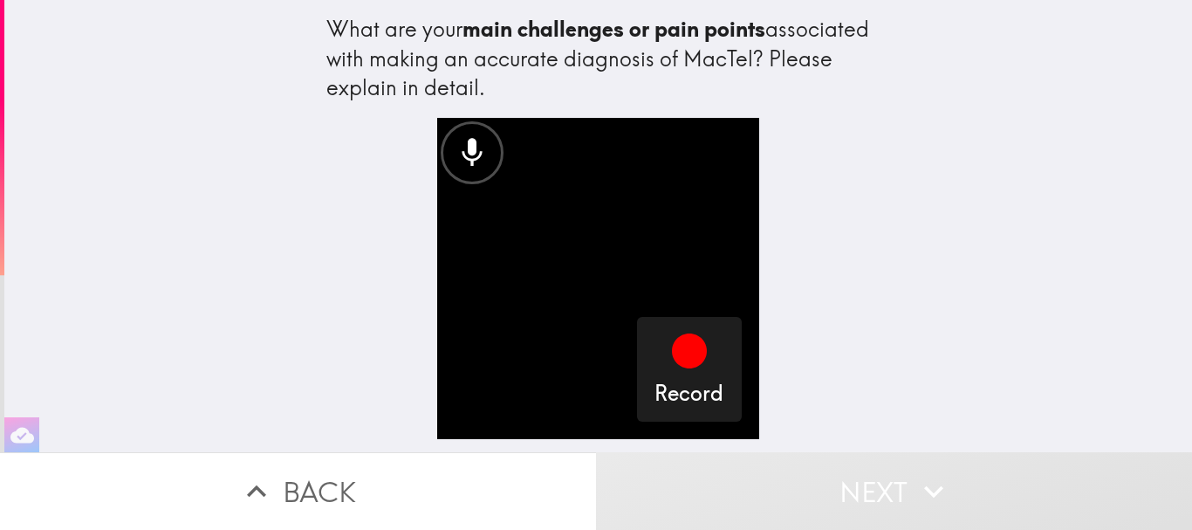
click at [594, 286] on video "button" at bounding box center [597, 278] width 321 height 321
click at [559, 261] on video "button" at bounding box center [597, 278] width 321 height 321
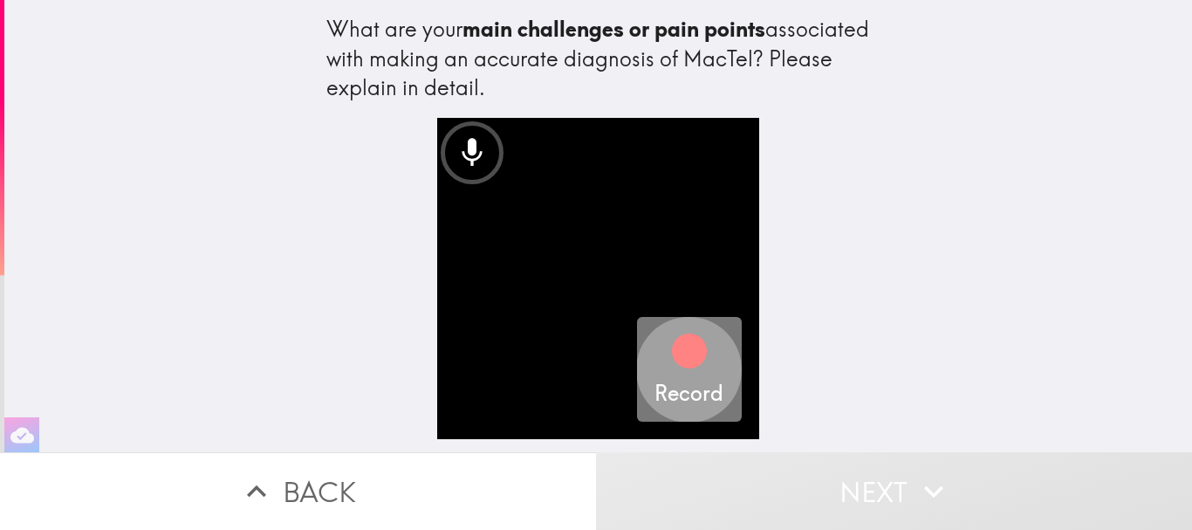
click at [676, 353] on icon "button" at bounding box center [689, 350] width 35 height 35
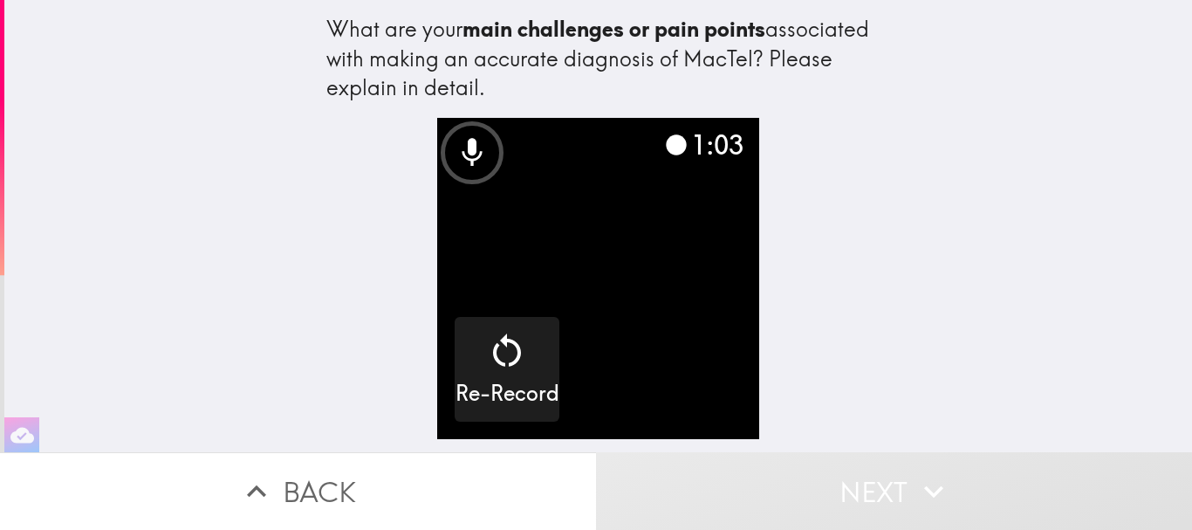
click at [669, 333] on video "button" at bounding box center [597, 278] width 321 height 321
click at [639, 309] on video "button" at bounding box center [597, 278] width 321 height 321
click at [638, 308] on video "button" at bounding box center [597, 278] width 321 height 321
click at [669, 143] on icon at bounding box center [676, 145] width 20 height 20
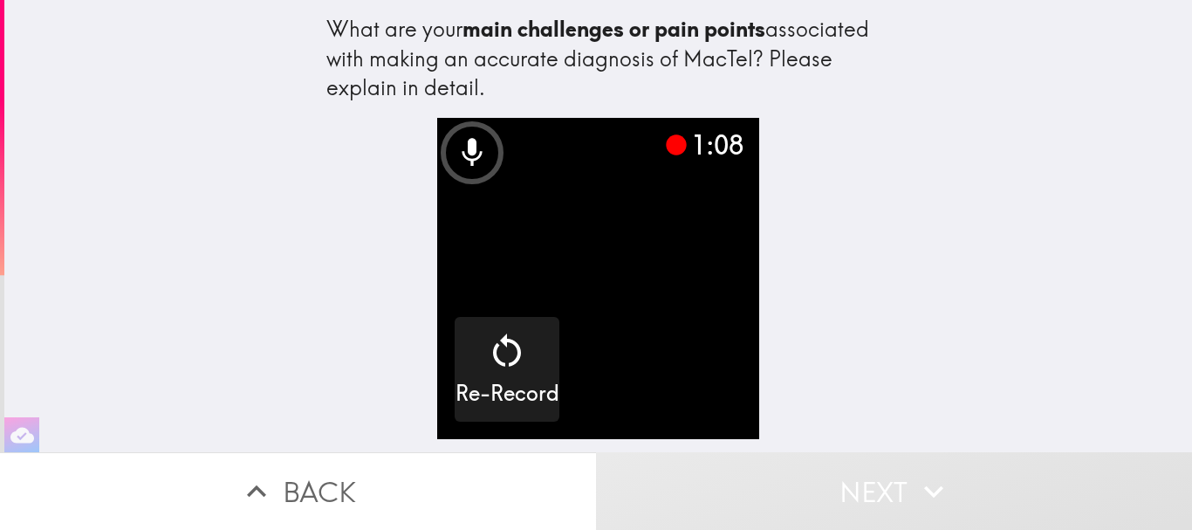
click at [463, 147] on icon at bounding box center [473, 152] width 20 height 28
click at [463, 148] on icon at bounding box center [473, 152] width 20 height 28
click at [604, 211] on video "button" at bounding box center [597, 278] width 321 height 321
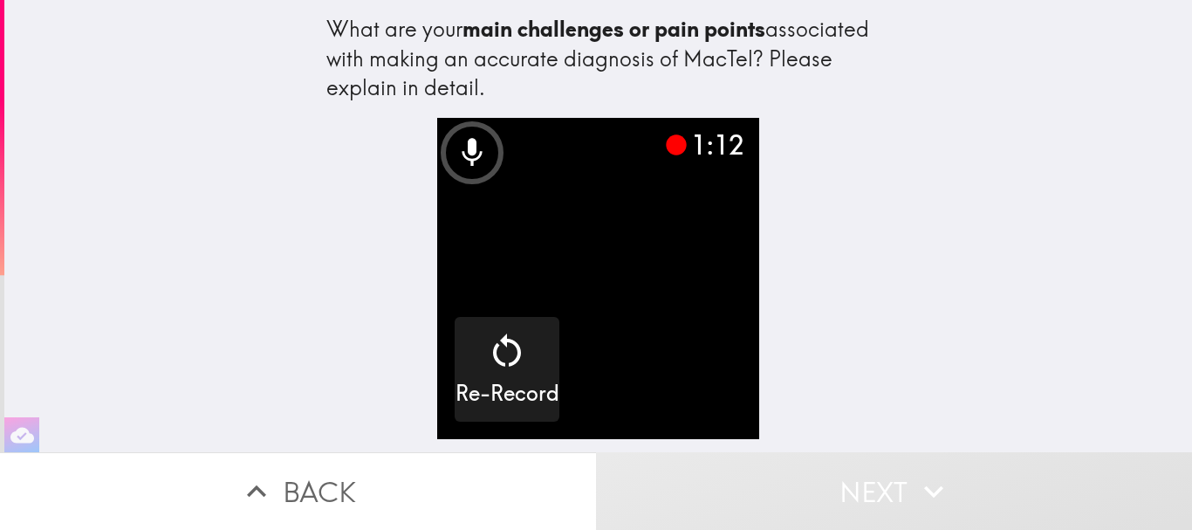
click at [604, 211] on video "button" at bounding box center [597, 278] width 321 height 321
click at [605, 211] on video "button" at bounding box center [597, 278] width 321 height 321
click at [697, 311] on video "button" at bounding box center [597, 278] width 321 height 321
click at [678, 304] on video "button" at bounding box center [597, 278] width 321 height 321
click at [661, 305] on video "button" at bounding box center [597, 278] width 321 height 321
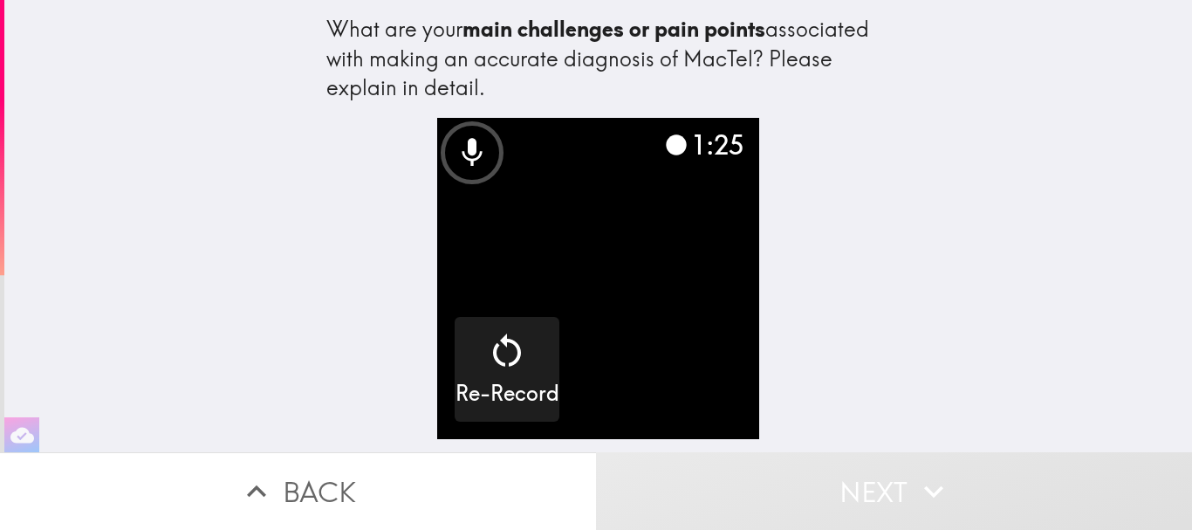
click at [607, 336] on video "button" at bounding box center [597, 278] width 321 height 321
click at [664, 137] on icon at bounding box center [676, 145] width 24 height 24
click at [666, 140] on icon at bounding box center [676, 145] width 20 height 20
click at [717, 140] on div "1:27" at bounding box center [703, 145] width 79 height 37
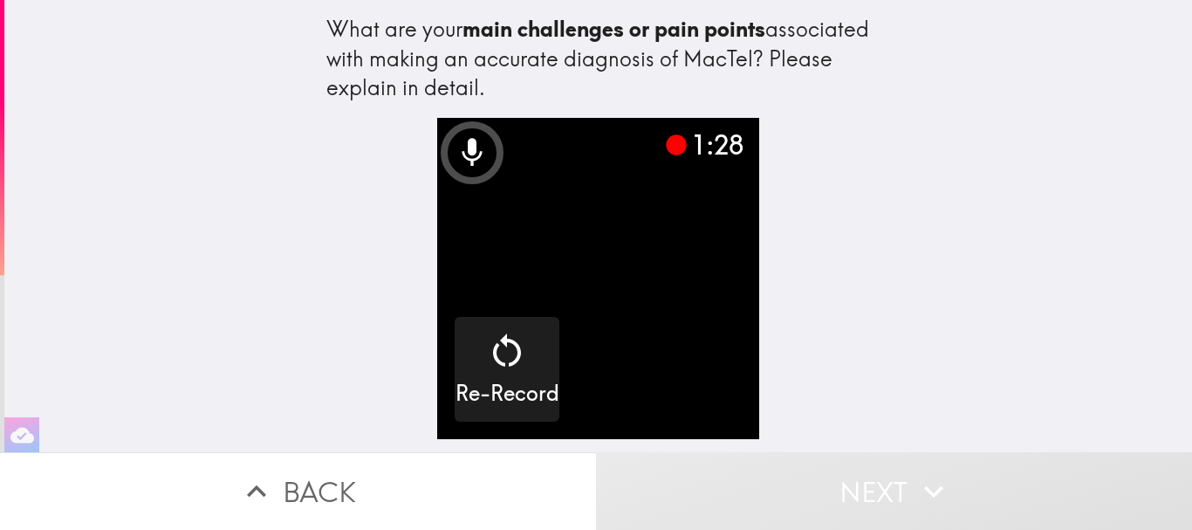
click at [441, 149] on div at bounding box center [472, 152] width 63 height 63
click at [463, 148] on icon at bounding box center [473, 152] width 20 height 28
drag, startPoint x: 459, startPoint y: 142, endPoint x: 440, endPoint y: 171, distance: 34.6
click at [441, 171] on div at bounding box center [472, 152] width 63 height 63
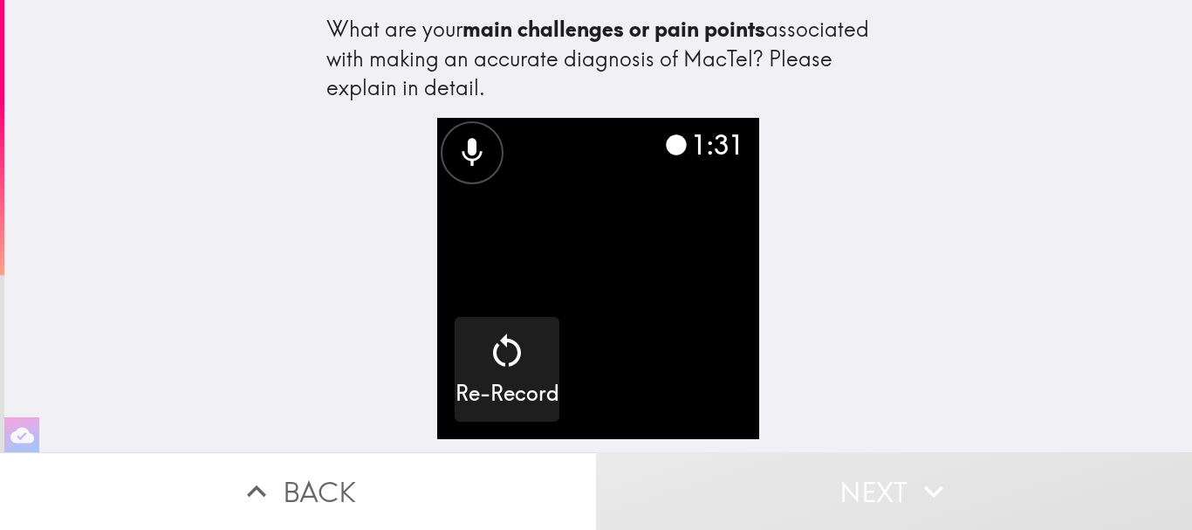
drag, startPoint x: 441, startPoint y: 179, endPoint x: 450, endPoint y: 188, distance: 13.0
click at [446, 183] on video "button" at bounding box center [597, 278] width 321 height 321
drag, startPoint x: 450, startPoint y: 188, endPoint x: 518, endPoint y: 214, distance: 72.9
click at [463, 195] on video "button" at bounding box center [597, 278] width 321 height 321
drag, startPoint x: 520, startPoint y: 214, endPoint x: 574, endPoint y: 283, distance: 87.6
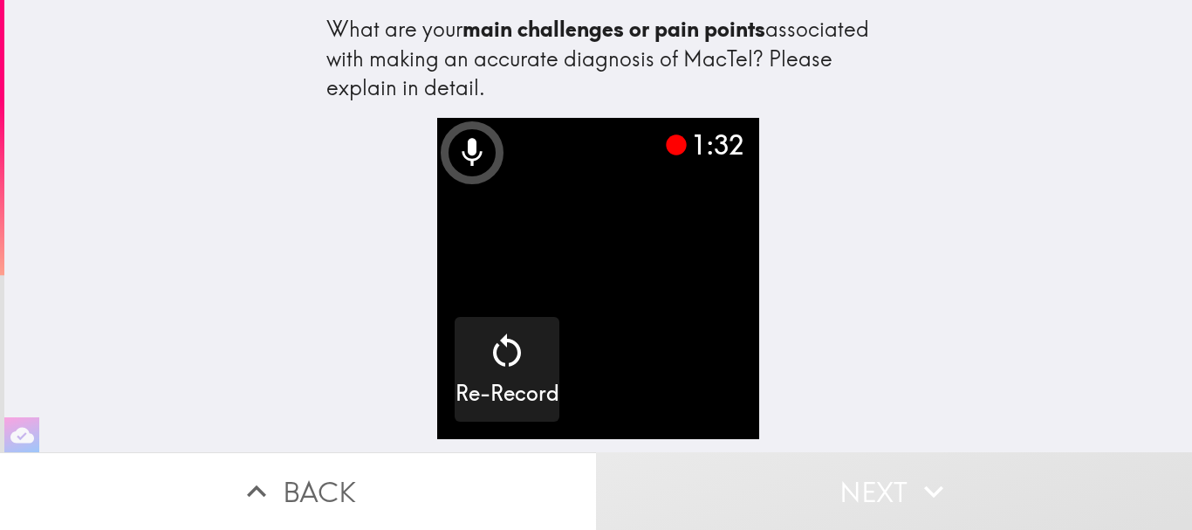
click at [533, 230] on video "button" at bounding box center [597, 278] width 321 height 321
drag, startPoint x: 580, startPoint y: 304, endPoint x: 622, endPoint y: 354, distance: 65.7
click at [590, 314] on video "button" at bounding box center [597, 278] width 321 height 321
click at [628, 369] on video "button" at bounding box center [597, 278] width 321 height 321
click at [631, 374] on video "button" at bounding box center [597, 278] width 321 height 321
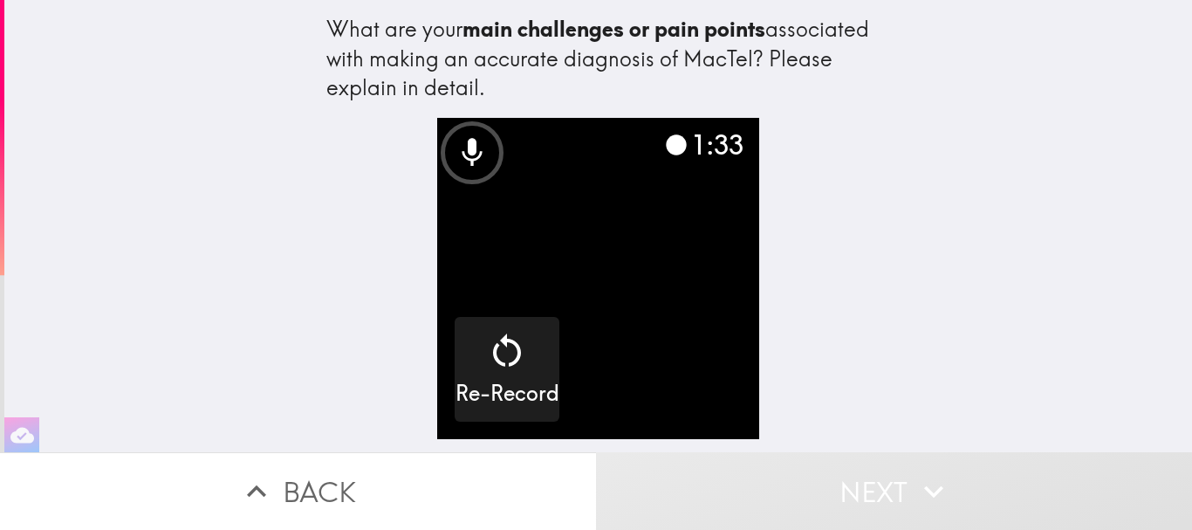
click at [632, 376] on video "button" at bounding box center [597, 278] width 321 height 321
drag, startPoint x: 670, startPoint y: 327, endPoint x: 655, endPoint y: 309, distance: 23.6
click at [670, 326] on video "button" at bounding box center [597, 278] width 321 height 321
click at [655, 308] on video "button" at bounding box center [597, 278] width 321 height 321
drag, startPoint x: 628, startPoint y: 331, endPoint x: 566, endPoint y: 360, distance: 68.7
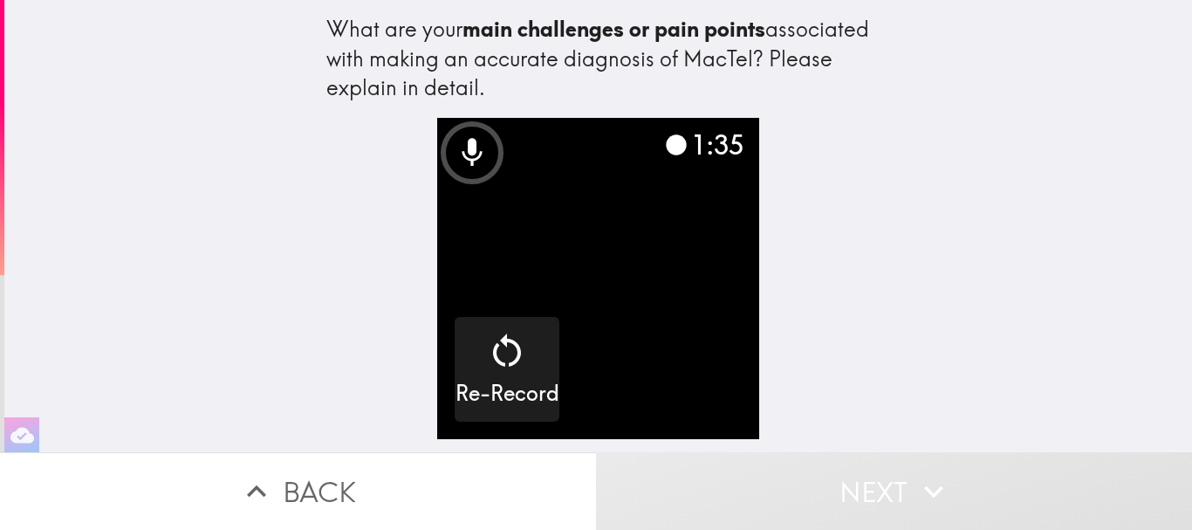
click at [628, 335] on video "button" at bounding box center [597, 278] width 321 height 321
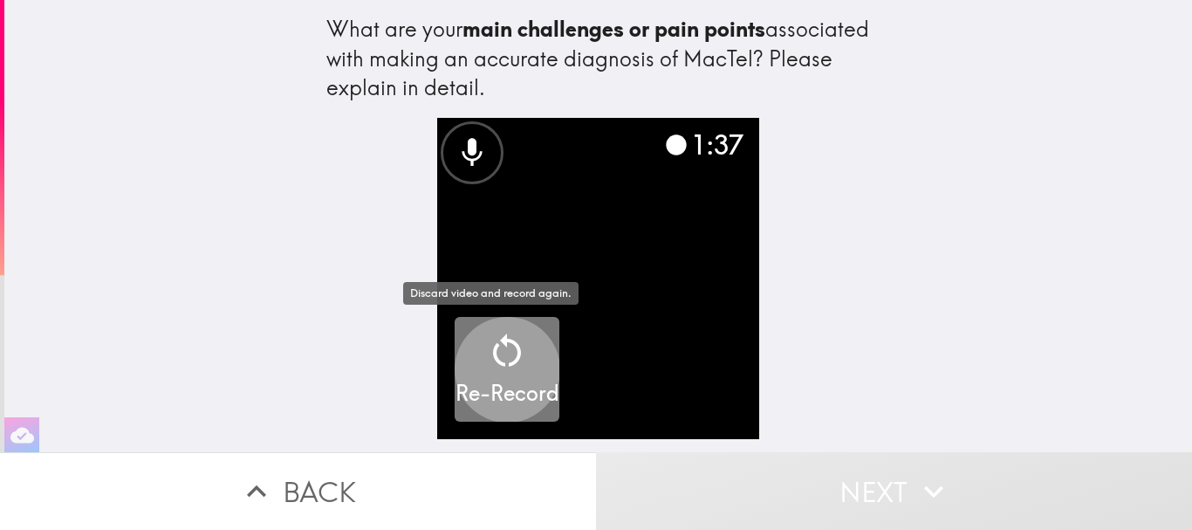
click at [490, 347] on icon "button" at bounding box center [507, 351] width 42 height 42
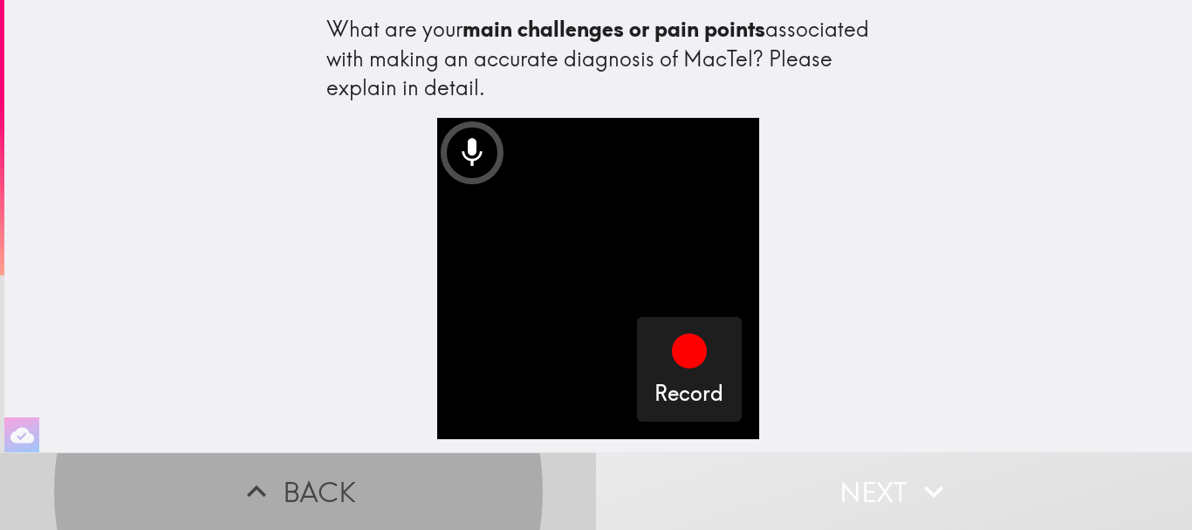
click at [248, 485] on icon "button" at bounding box center [256, 491] width 19 height 12
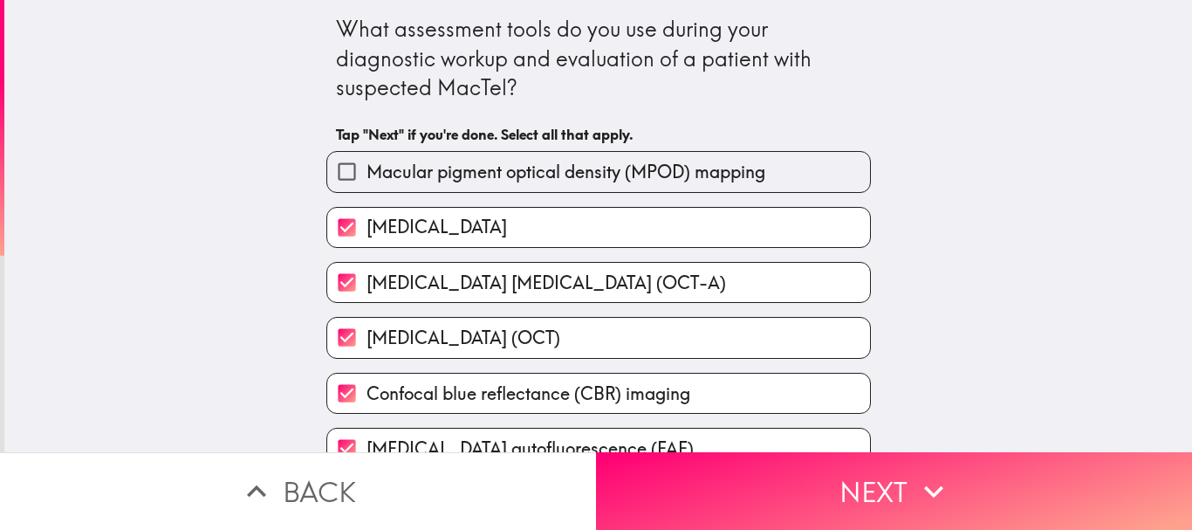
scroll to position [251, 0]
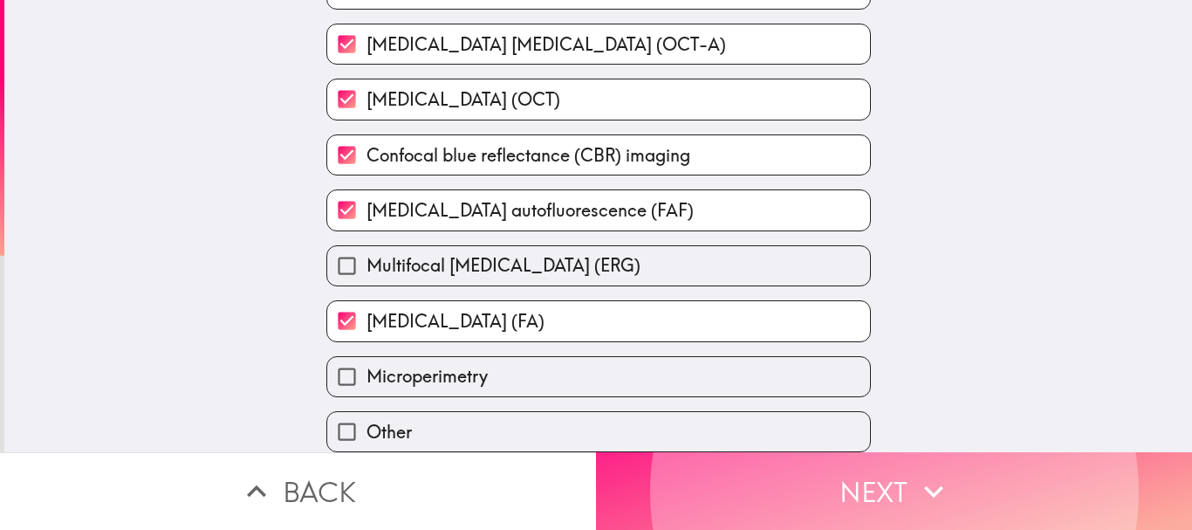
click at [843, 474] on button "Next" at bounding box center [894, 491] width 596 height 78
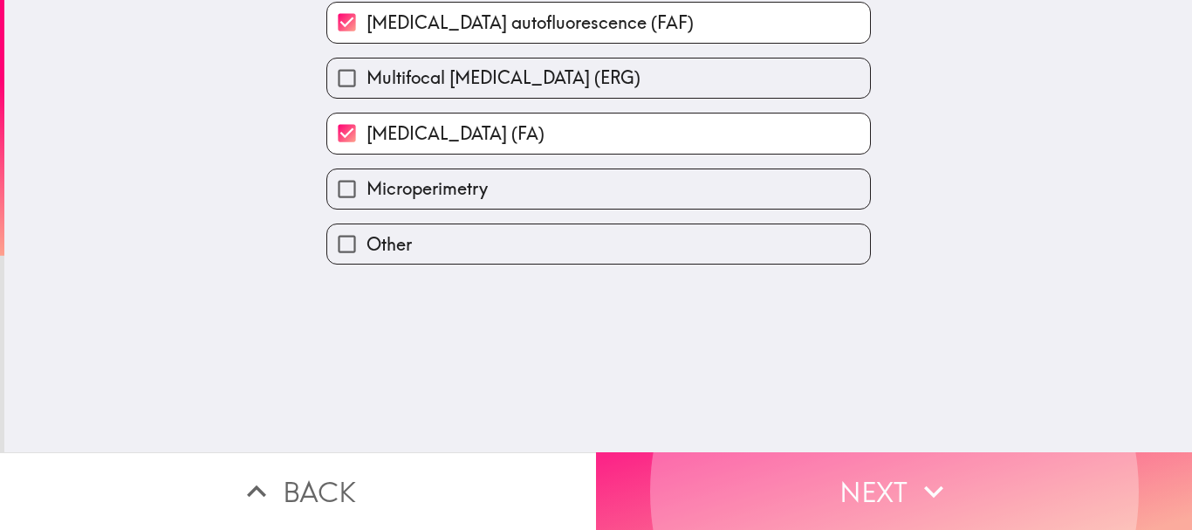
scroll to position [0, 0]
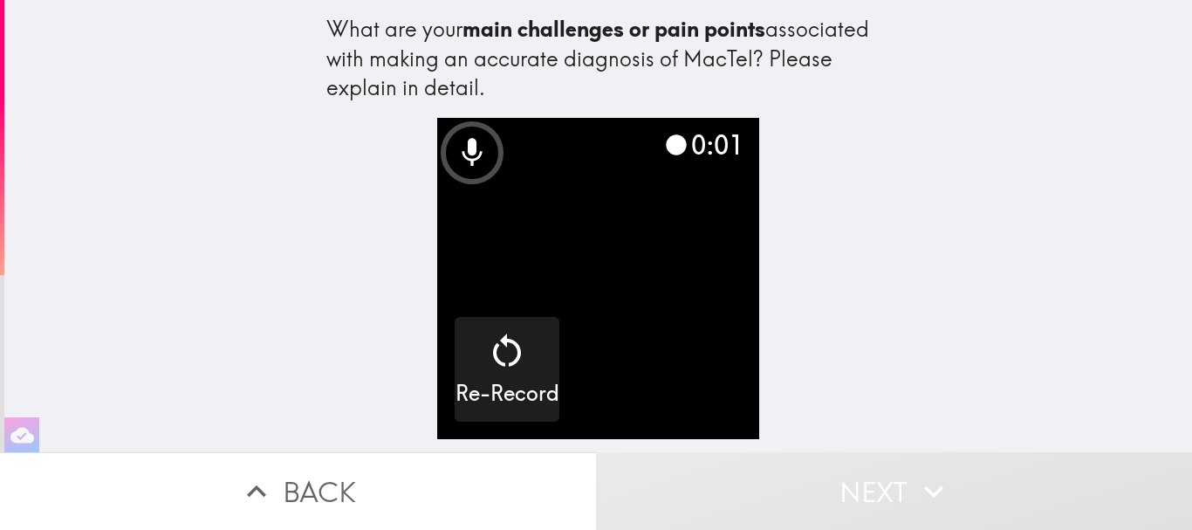
click at [700, 387] on video "button" at bounding box center [597, 278] width 321 height 321
click at [655, 381] on video "button" at bounding box center [597, 278] width 321 height 321
drag, startPoint x: 655, startPoint y: 381, endPoint x: 686, endPoint y: 369, distance: 33.7
click at [655, 381] on video "button" at bounding box center [597, 278] width 321 height 321
drag, startPoint x: 687, startPoint y: 369, endPoint x: 682, endPoint y: 268, distance: 101.3
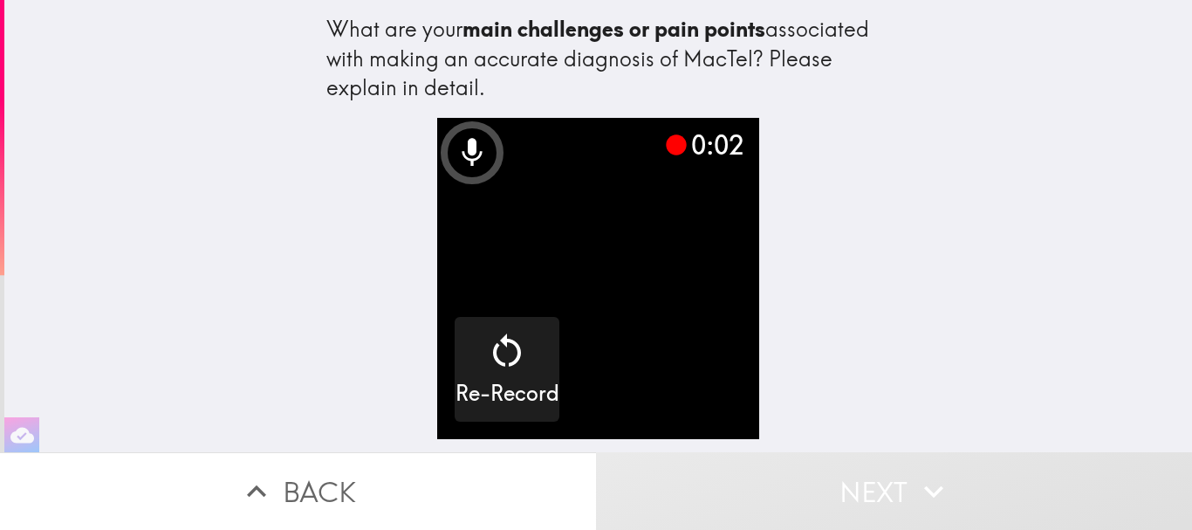
click at [688, 367] on video "button" at bounding box center [597, 278] width 321 height 321
drag, startPoint x: 443, startPoint y: 141, endPoint x: 520, endPoint y: 167, distance: 81.1
click at [455, 141] on icon at bounding box center [472, 152] width 35 height 35
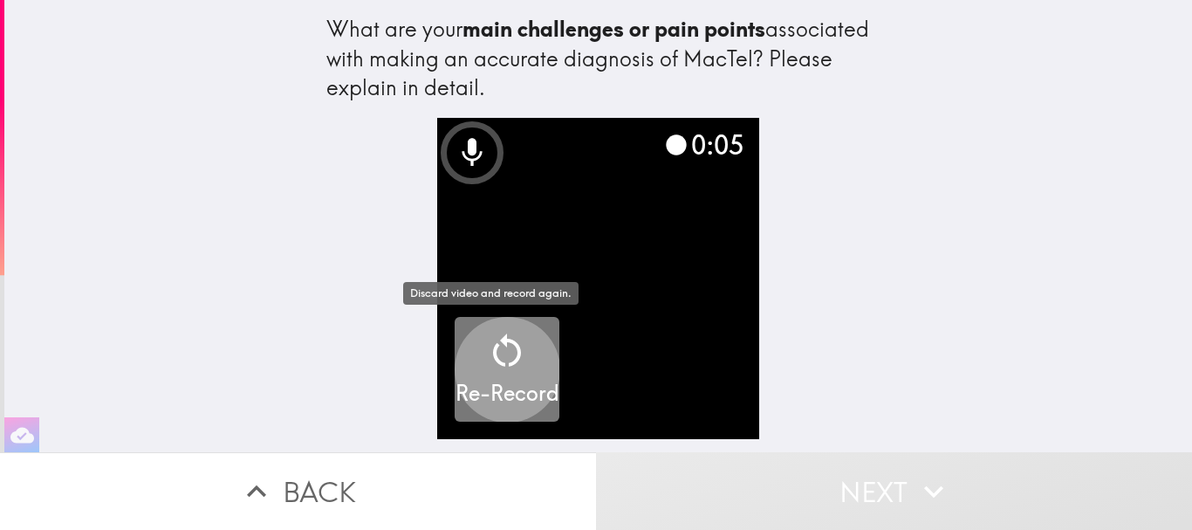
click at [486, 360] on icon "button" at bounding box center [507, 351] width 42 height 42
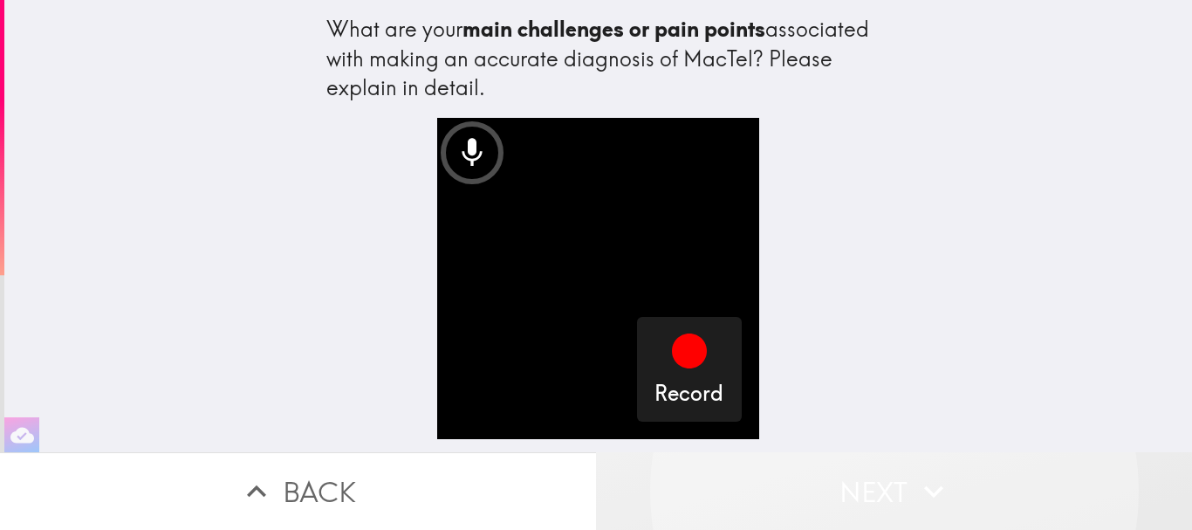
click at [771, 478] on button "Next" at bounding box center [894, 491] width 596 height 78
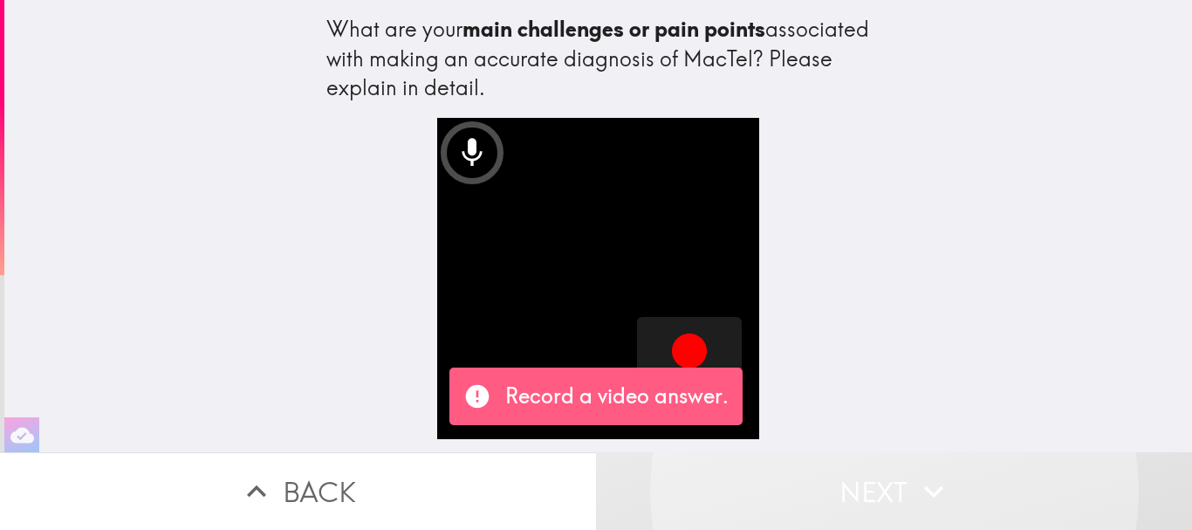
drag, startPoint x: 808, startPoint y: 486, endPoint x: 795, endPoint y: 484, distance: 13.4
click at [803, 485] on button "Next" at bounding box center [894, 491] width 596 height 78
click at [734, 477] on button "Next" at bounding box center [894, 491] width 596 height 78
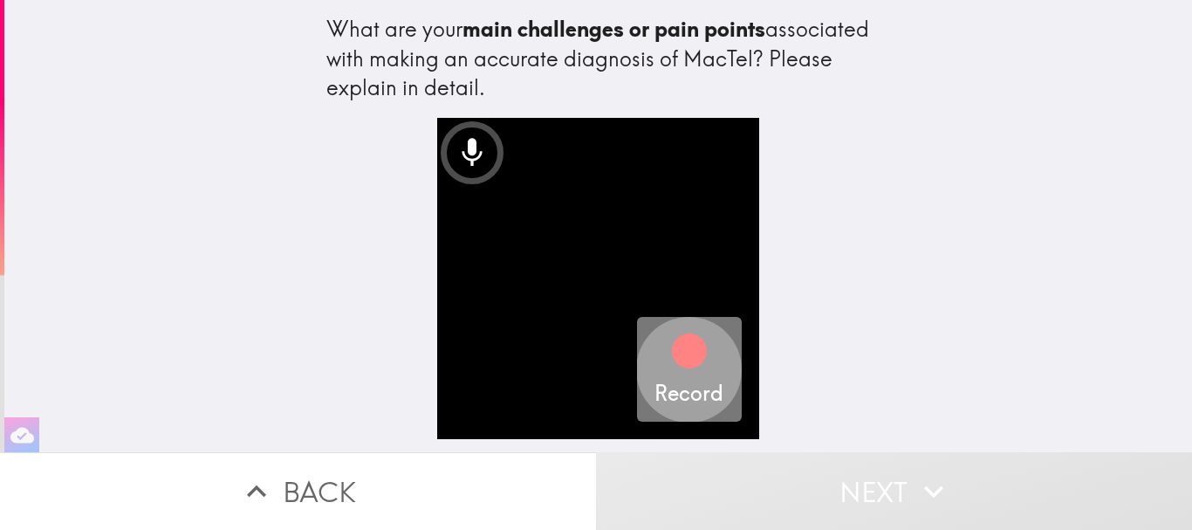
click at [676, 355] on icon "button" at bounding box center [689, 350] width 35 height 35
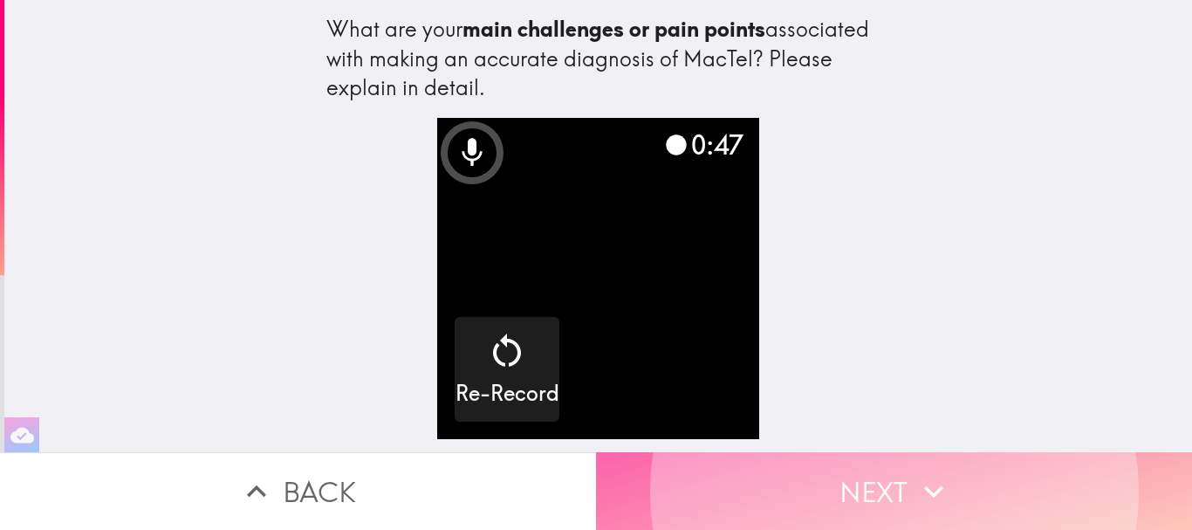
click at [859, 484] on button "Next" at bounding box center [894, 491] width 596 height 78
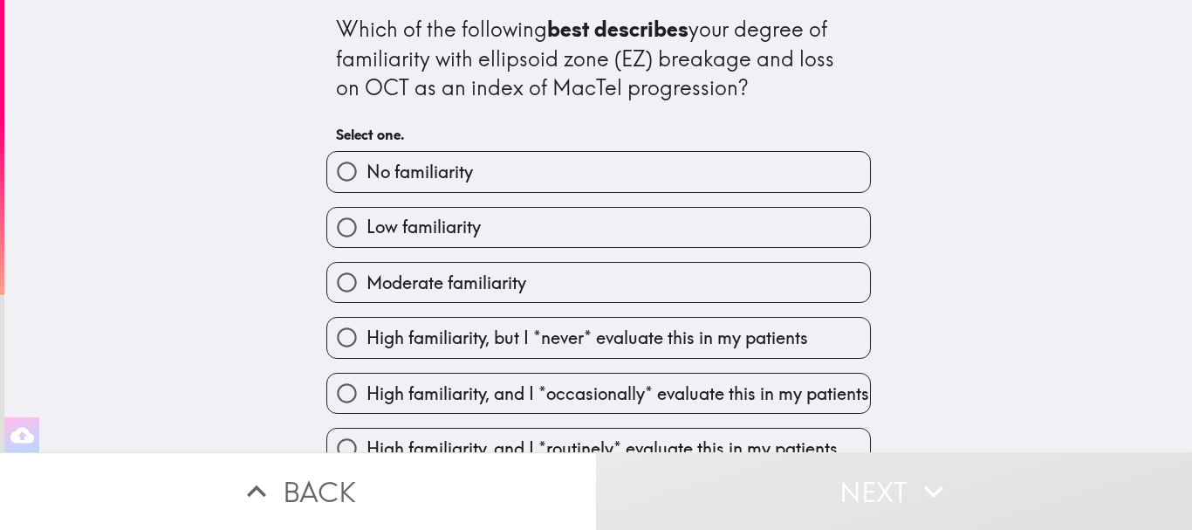
scroll to position [86, 0]
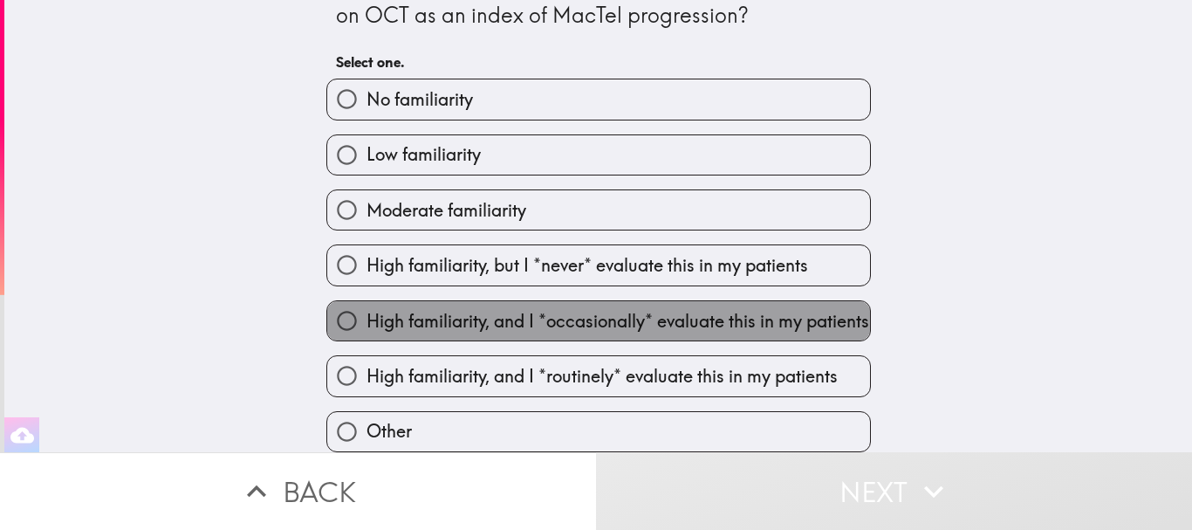
click at [666, 309] on span "High familiarity, and I *occasionally* evaluate this in my patients" at bounding box center [618, 321] width 503 height 24
click at [367, 301] on input "High familiarity, and I *occasionally* evaluate this in my patients" at bounding box center [346, 320] width 39 height 39
radio input "true"
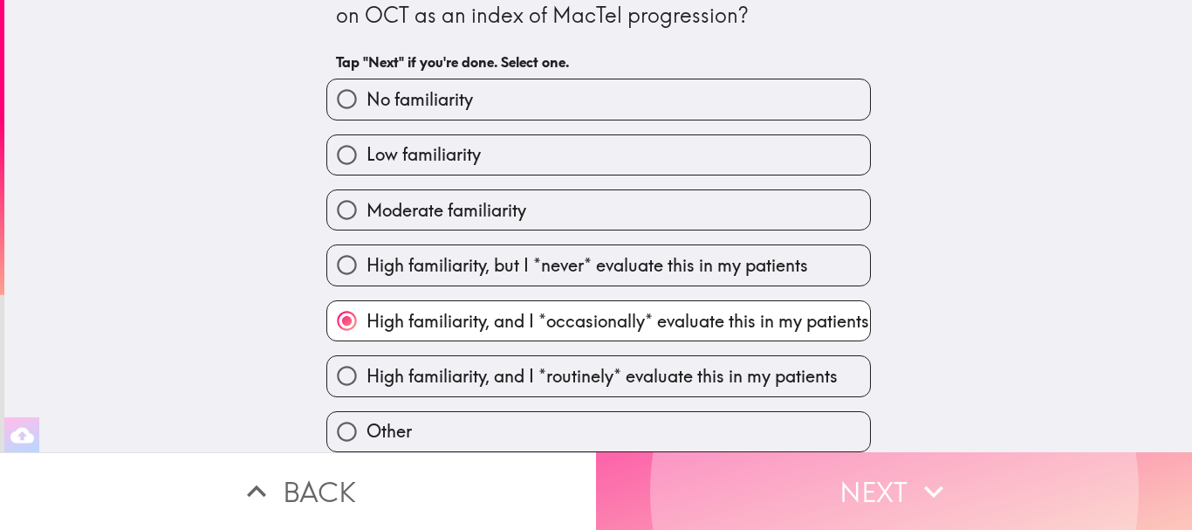
click at [759, 468] on button "Next" at bounding box center [894, 491] width 596 height 78
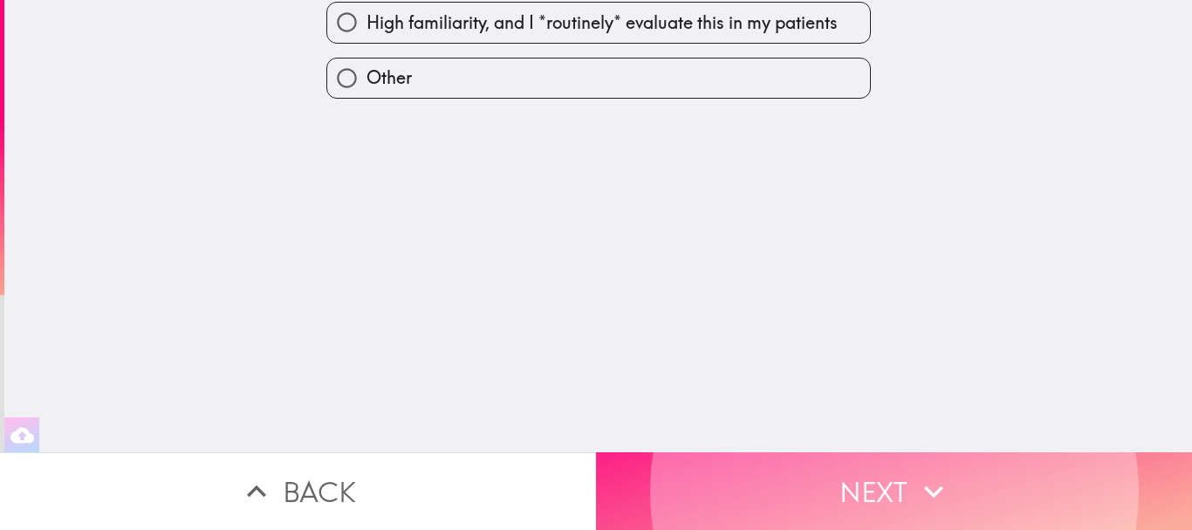
scroll to position [0, 0]
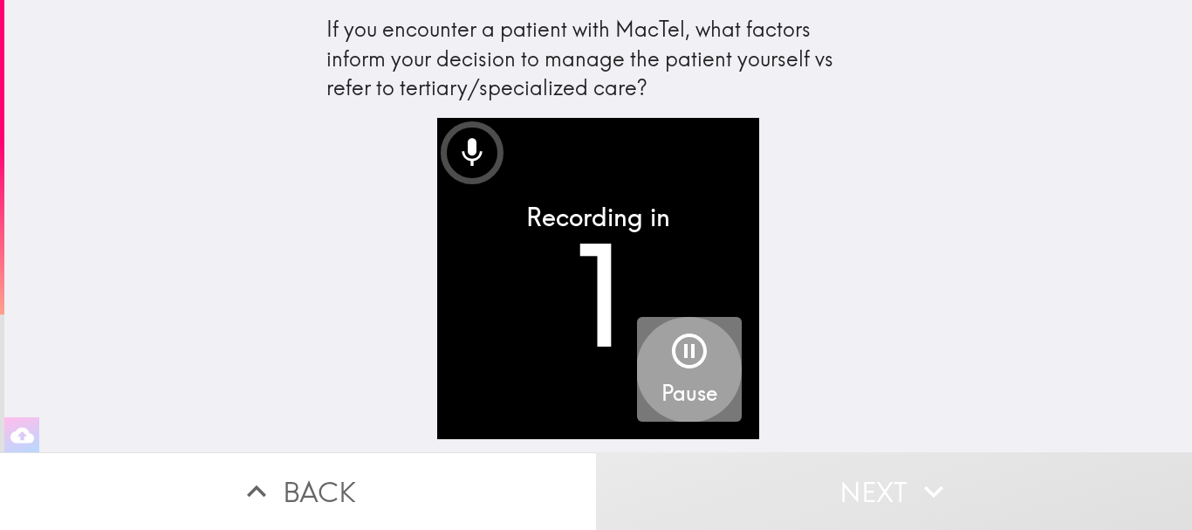
click at [669, 368] on icon "button" at bounding box center [690, 351] width 42 height 42
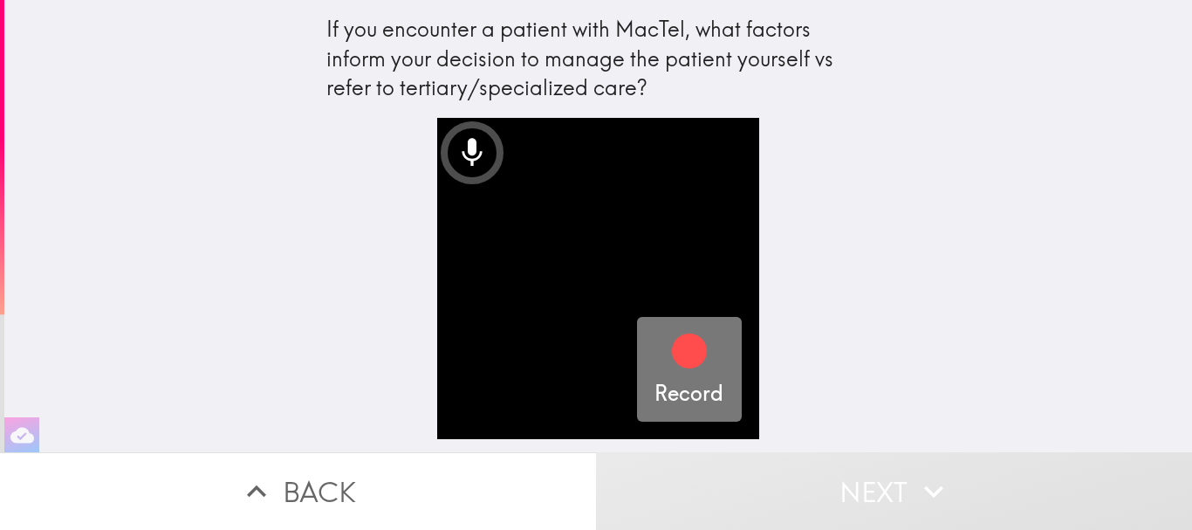
click at [679, 350] on icon "button" at bounding box center [689, 350] width 35 height 35
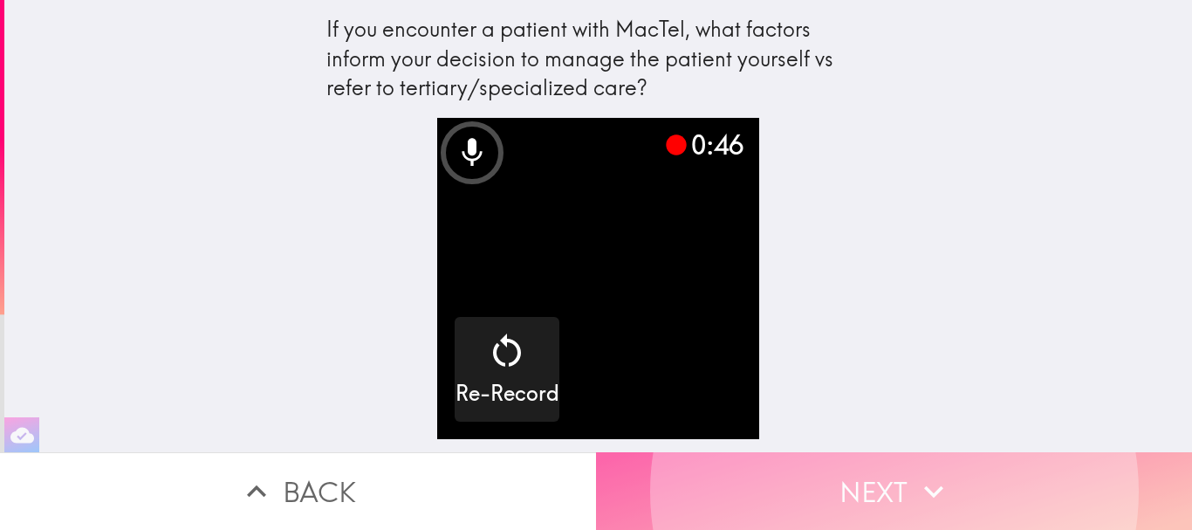
click at [724, 477] on button "Next" at bounding box center [894, 491] width 596 height 78
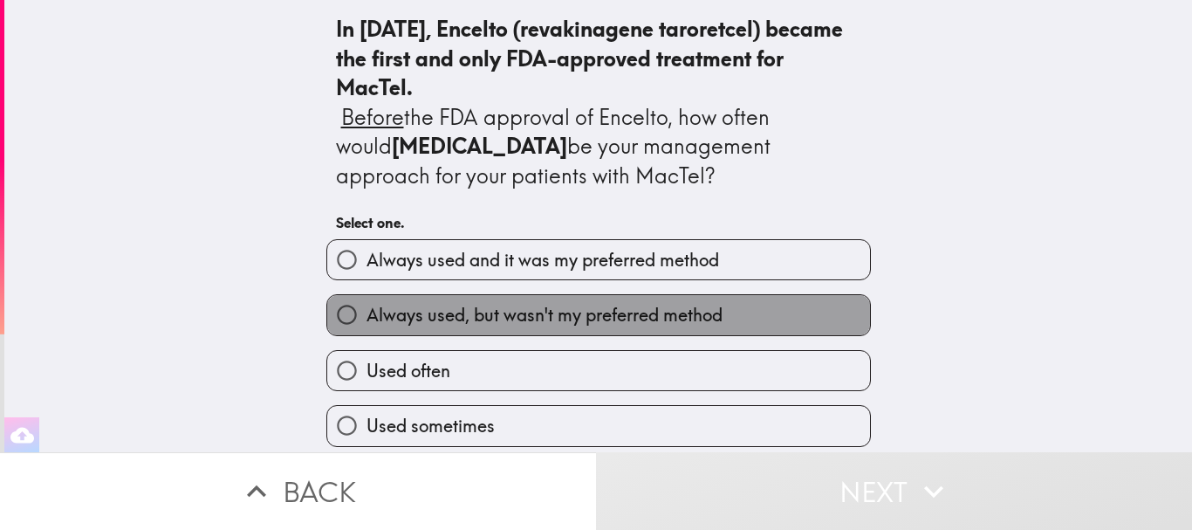
click at [695, 308] on span "Always used, but wasn't my preferred method" at bounding box center [545, 315] width 356 height 24
click at [367, 308] on input "Always used, but wasn't my preferred method" at bounding box center [346, 314] width 39 height 39
radio input "true"
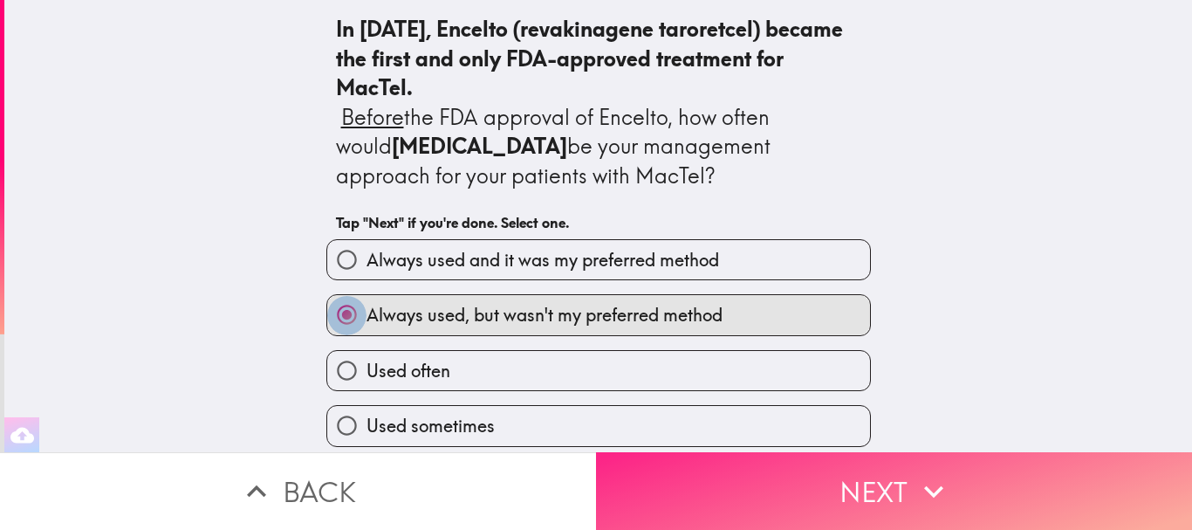
click at [825, 478] on button "Next" at bounding box center [894, 491] width 596 height 78
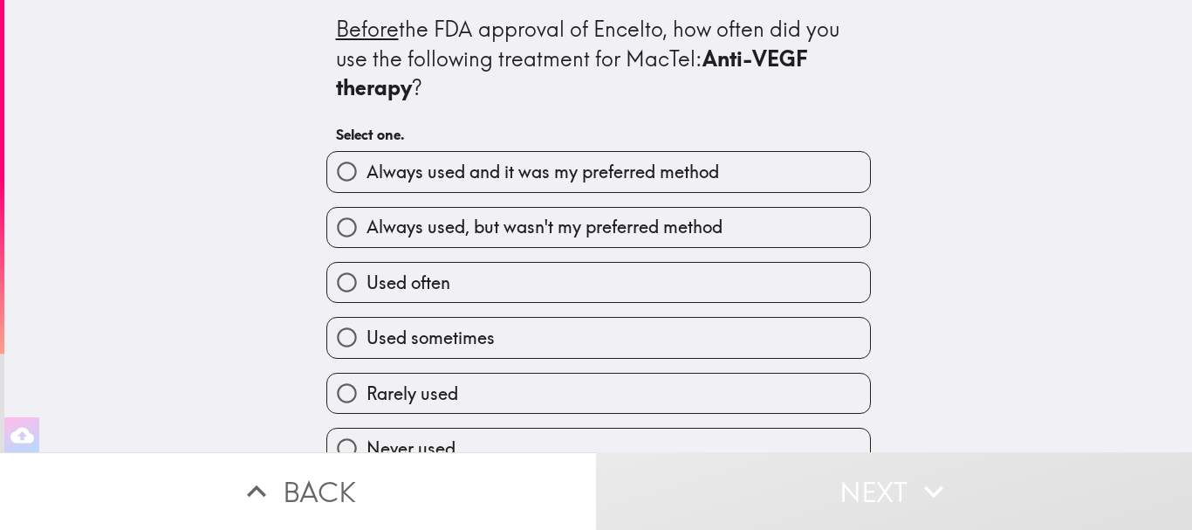
click at [656, 171] on span "Always used and it was my preferred method" at bounding box center [543, 172] width 353 height 24
click at [367, 171] on input "Always used and it was my preferred method" at bounding box center [346, 171] width 39 height 39
radio input "true"
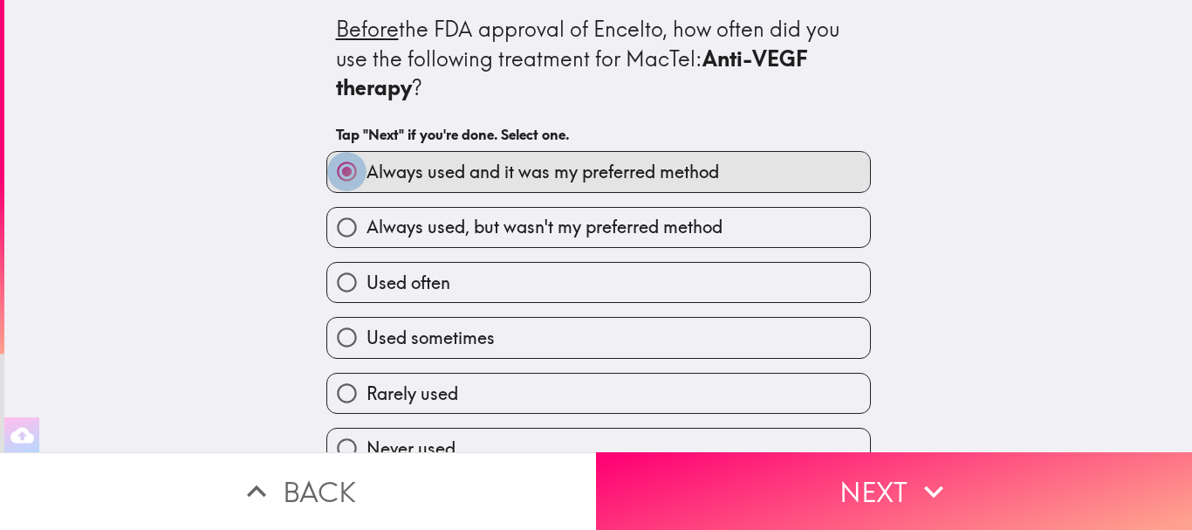
scroll to position [31, 0]
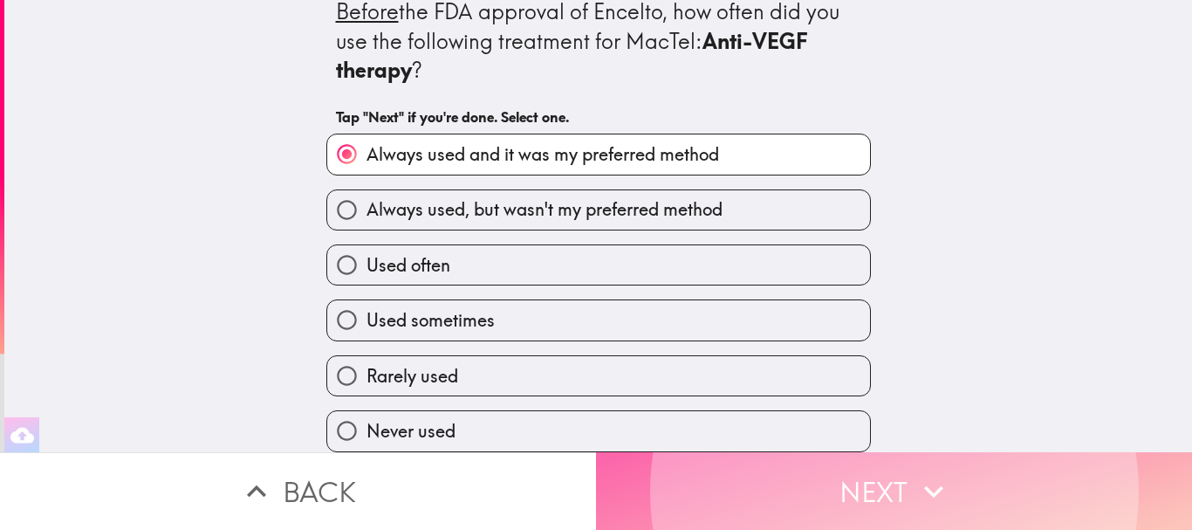
click at [820, 473] on button "Next" at bounding box center [894, 491] width 596 height 78
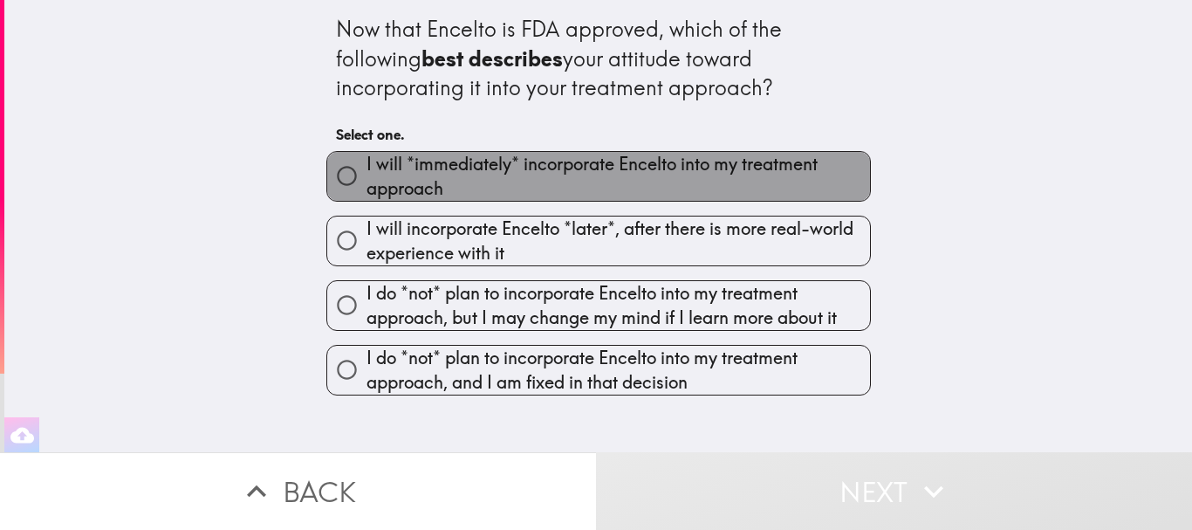
click at [543, 172] on span "I will *immediately* incorporate Encelto into my treatment approach" at bounding box center [619, 176] width 504 height 49
click at [367, 172] on input "I will *immediately* incorporate Encelto into my treatment approach" at bounding box center [346, 175] width 39 height 39
radio input "true"
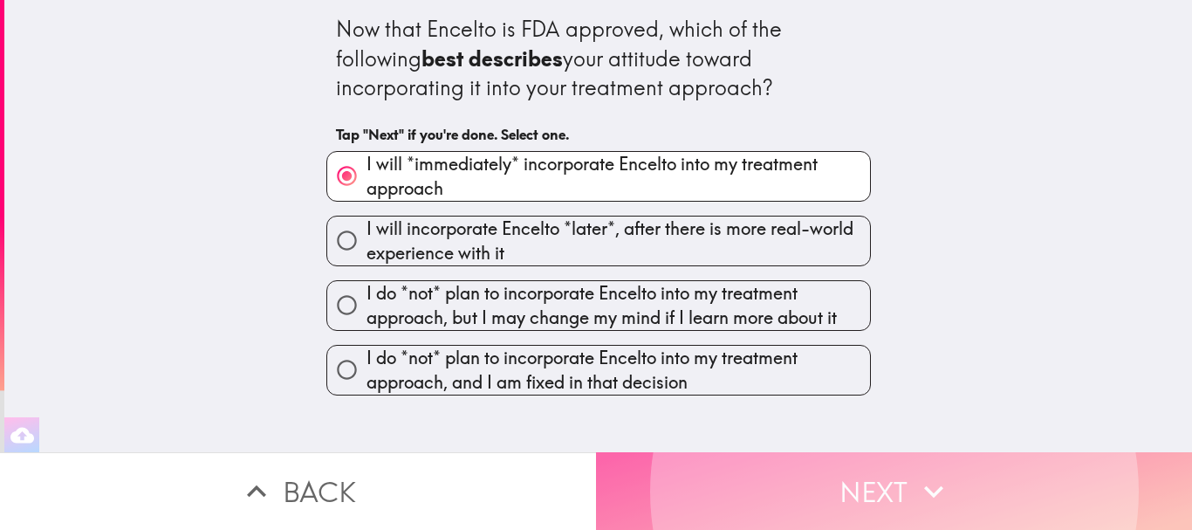
click at [747, 465] on button "Next" at bounding box center [894, 491] width 596 height 78
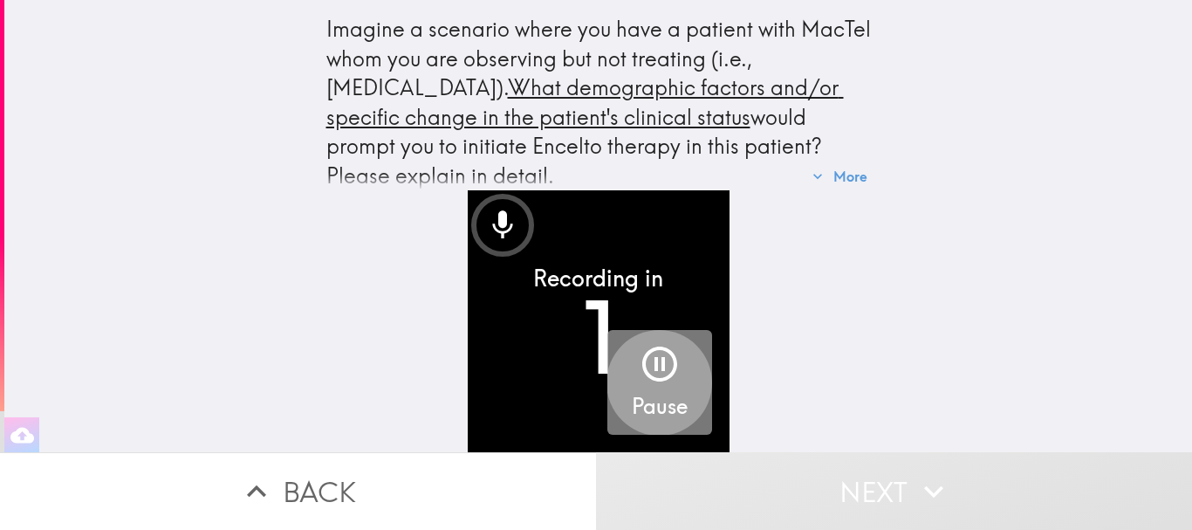
click at [644, 346] on icon "button" at bounding box center [659, 363] width 35 height 35
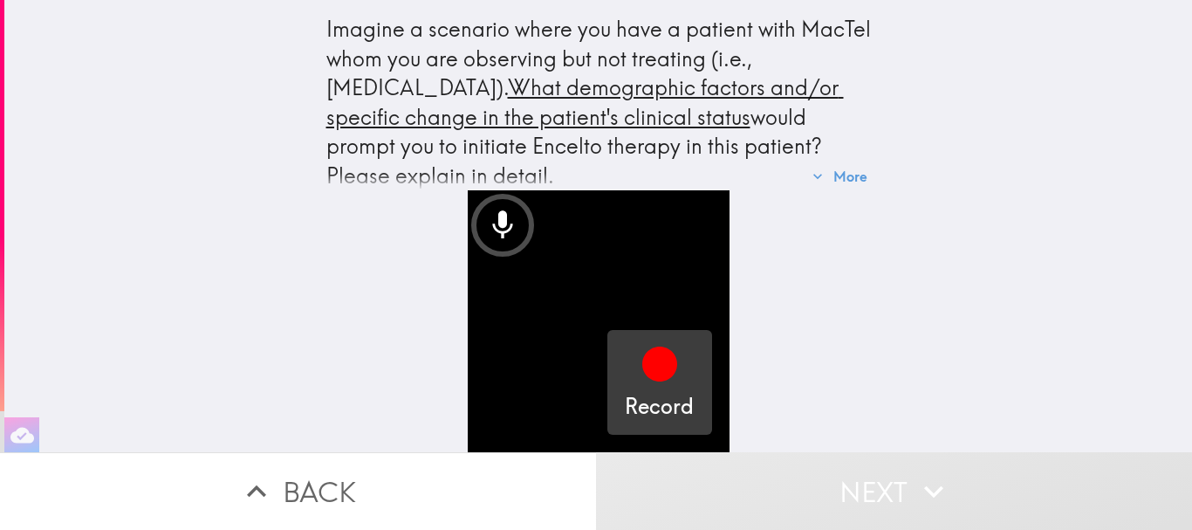
scroll to position [29, 0]
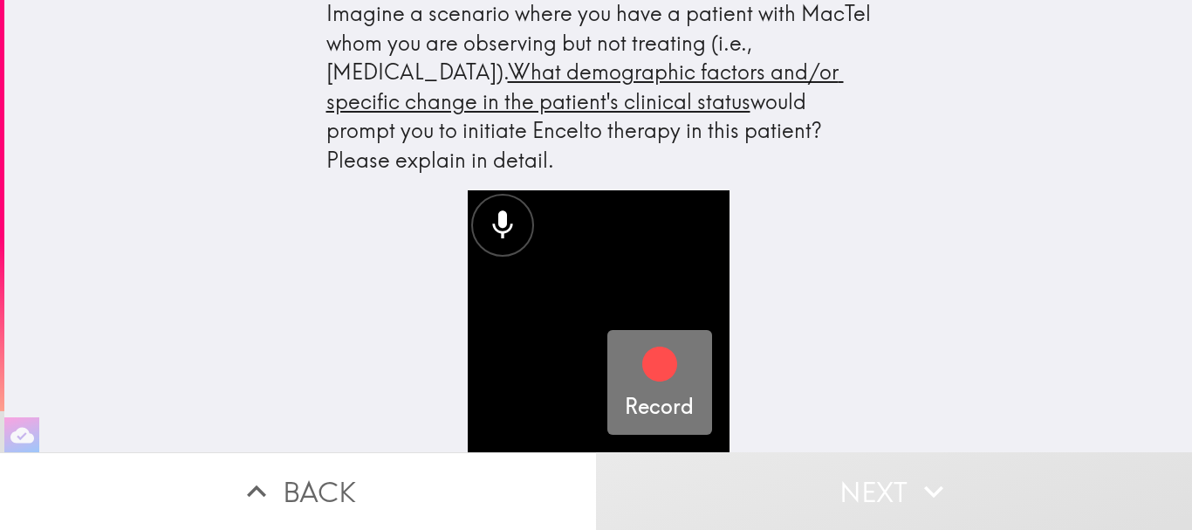
click at [648, 354] on icon "button" at bounding box center [659, 363] width 35 height 35
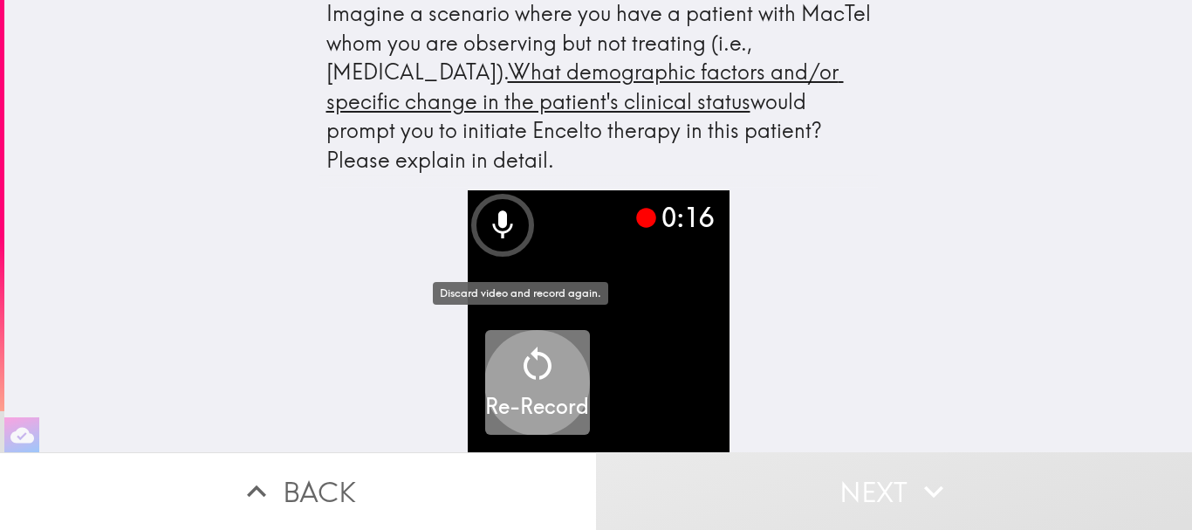
click at [529, 354] on icon "button" at bounding box center [538, 364] width 42 height 42
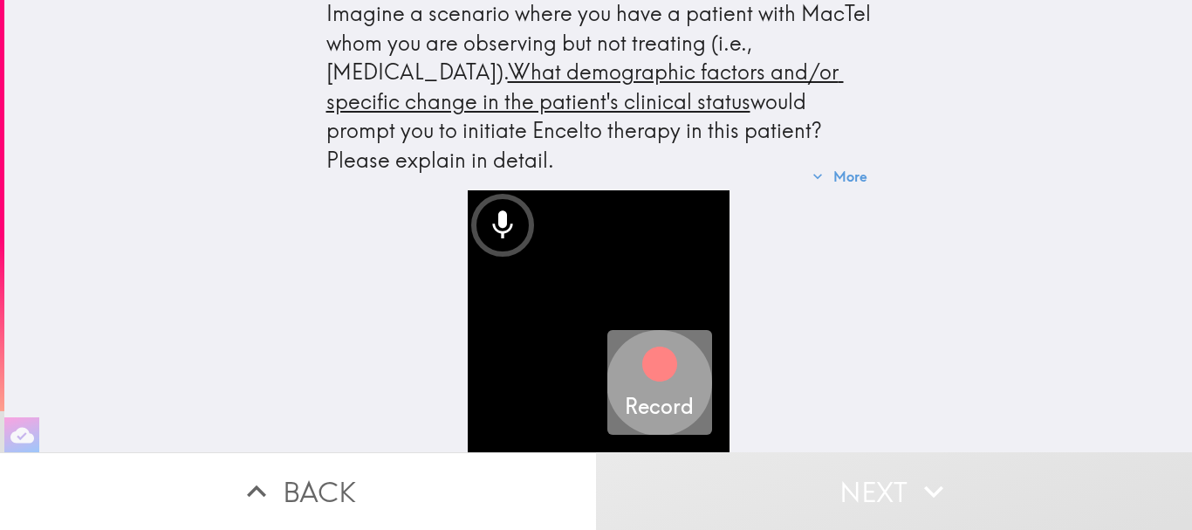
click at [649, 351] on icon "button" at bounding box center [659, 363] width 35 height 35
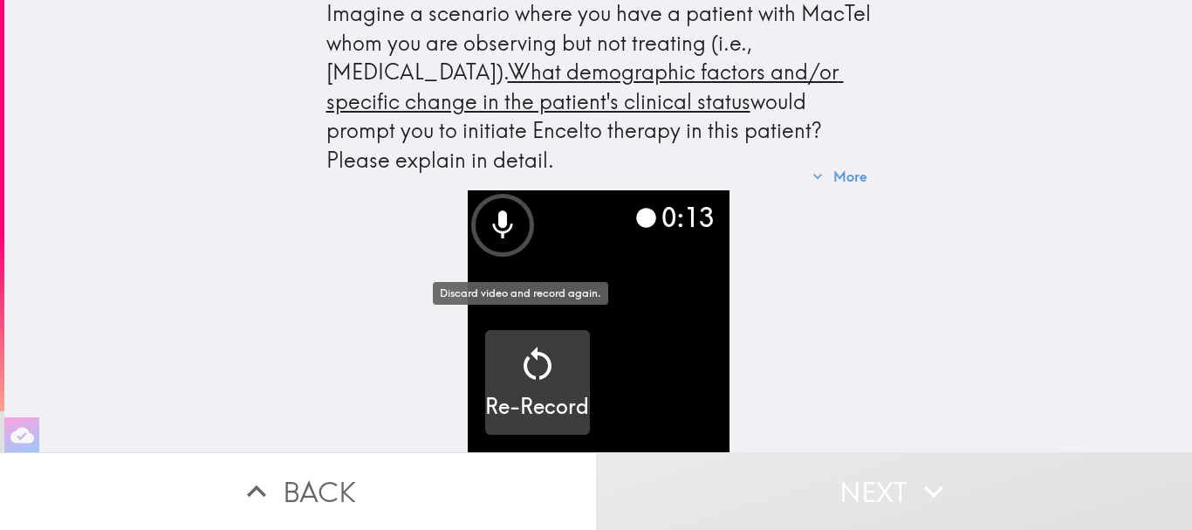
click at [517, 345] on icon "button" at bounding box center [538, 364] width 42 height 42
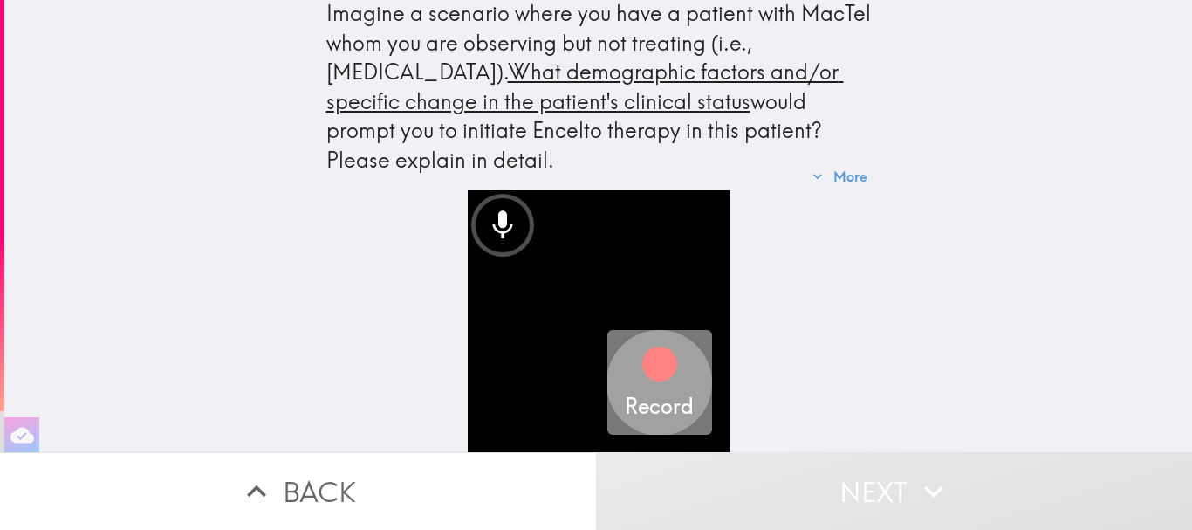
click at [642, 353] on icon "button" at bounding box center [659, 363] width 35 height 35
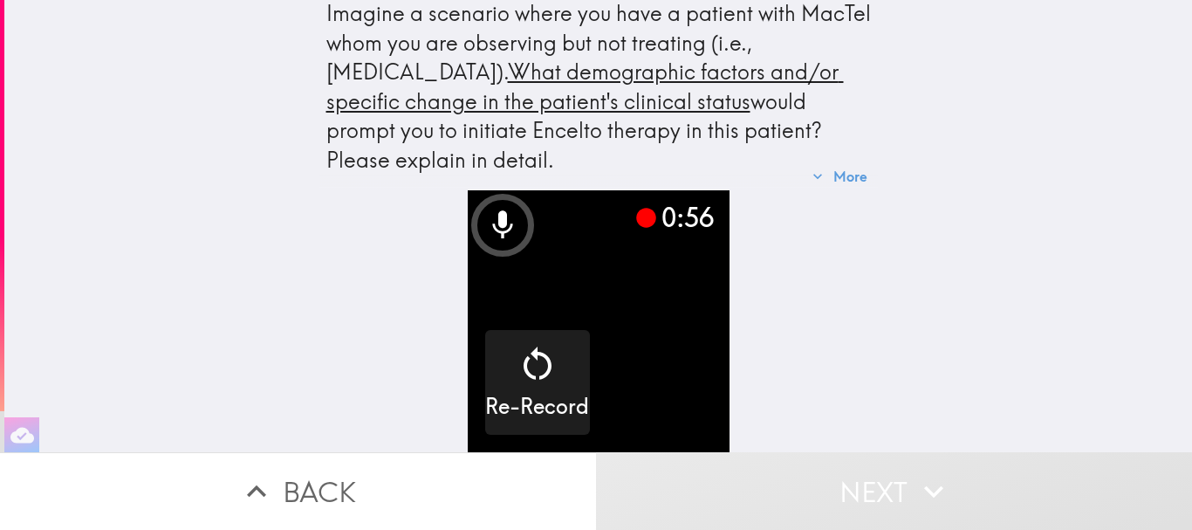
click at [752, 479] on button "Next" at bounding box center [894, 491] width 596 height 78
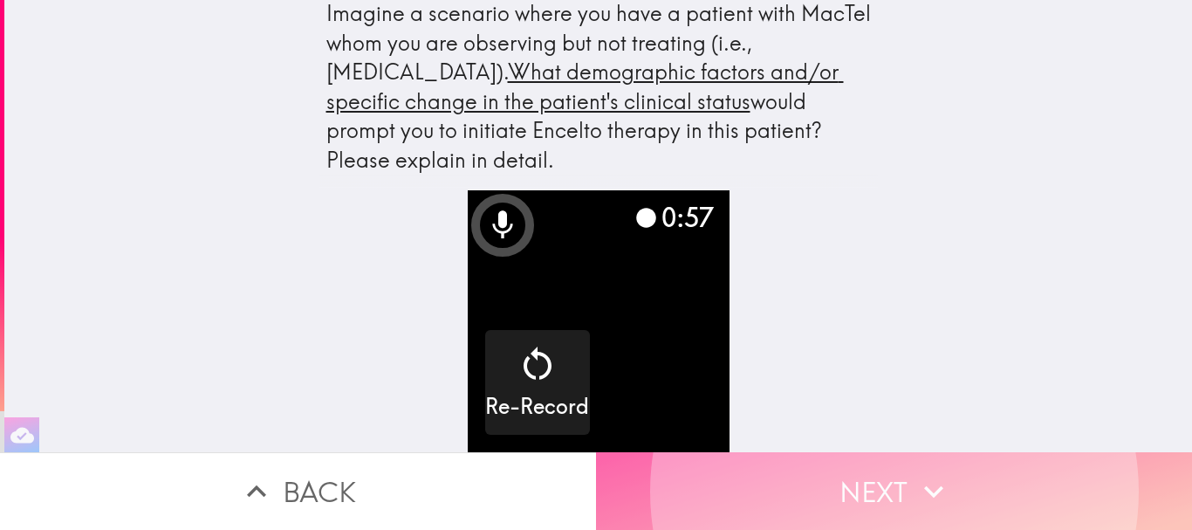
click at [743, 479] on button "Next" at bounding box center [894, 491] width 596 height 78
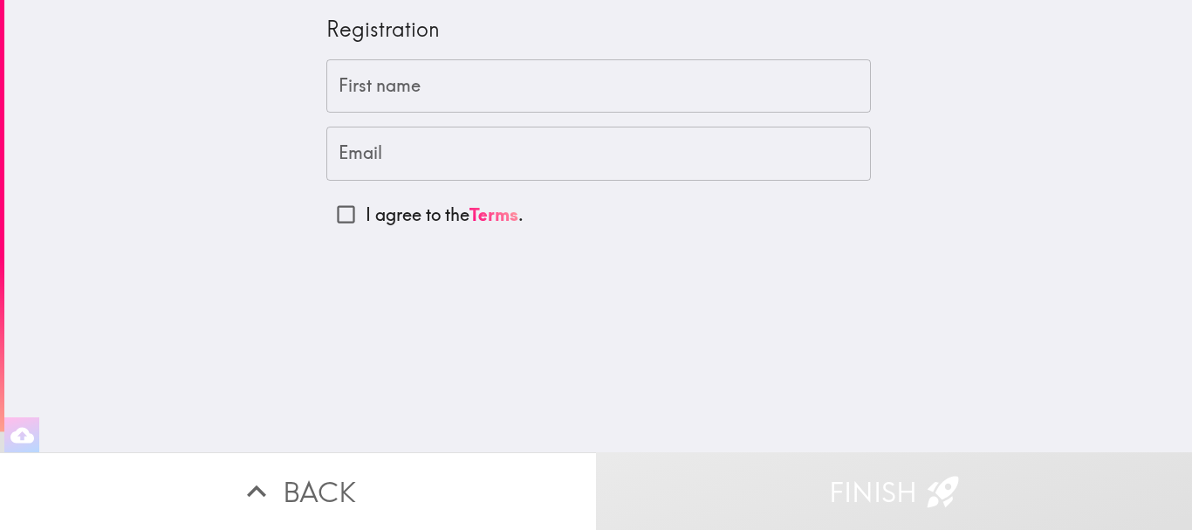
click at [416, 87] on input "First name" at bounding box center [598, 86] width 545 height 54
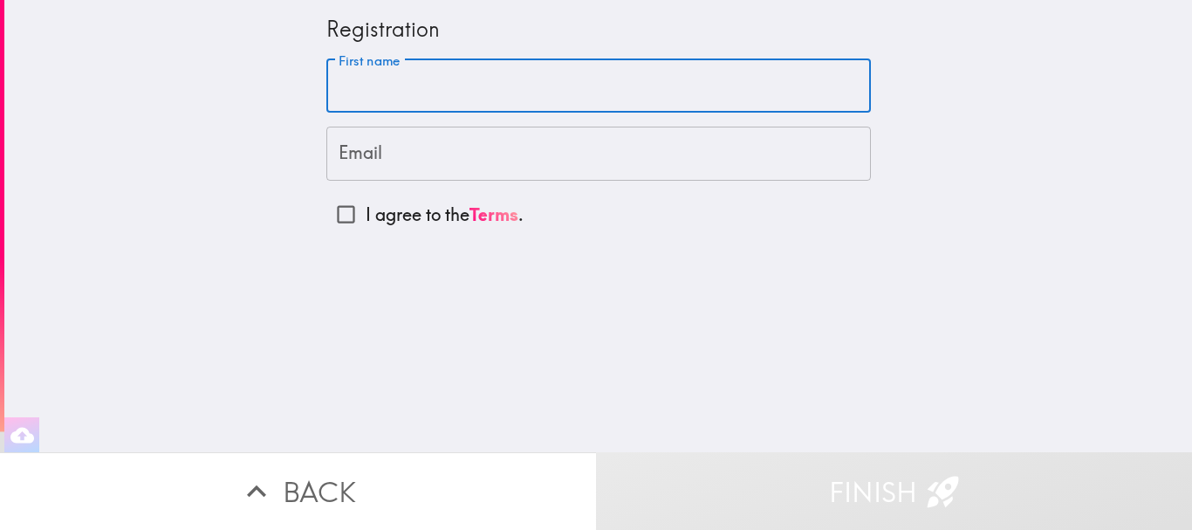
type input "helena"
type input "helenabrown800@gmail.com"
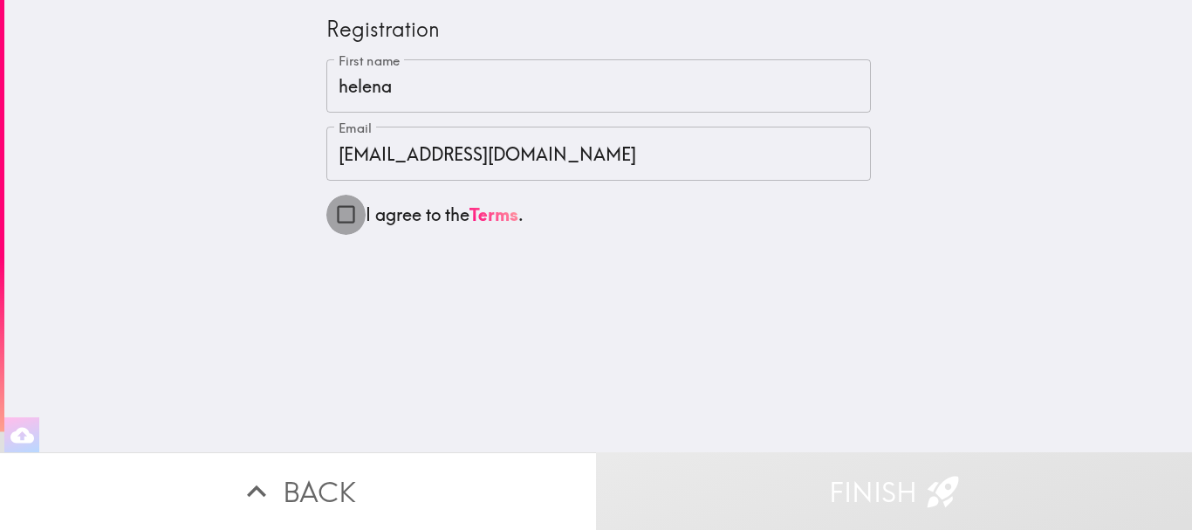
click at [334, 213] on input "I agree to the Terms ." at bounding box center [345, 214] width 39 height 39
checkbox input "true"
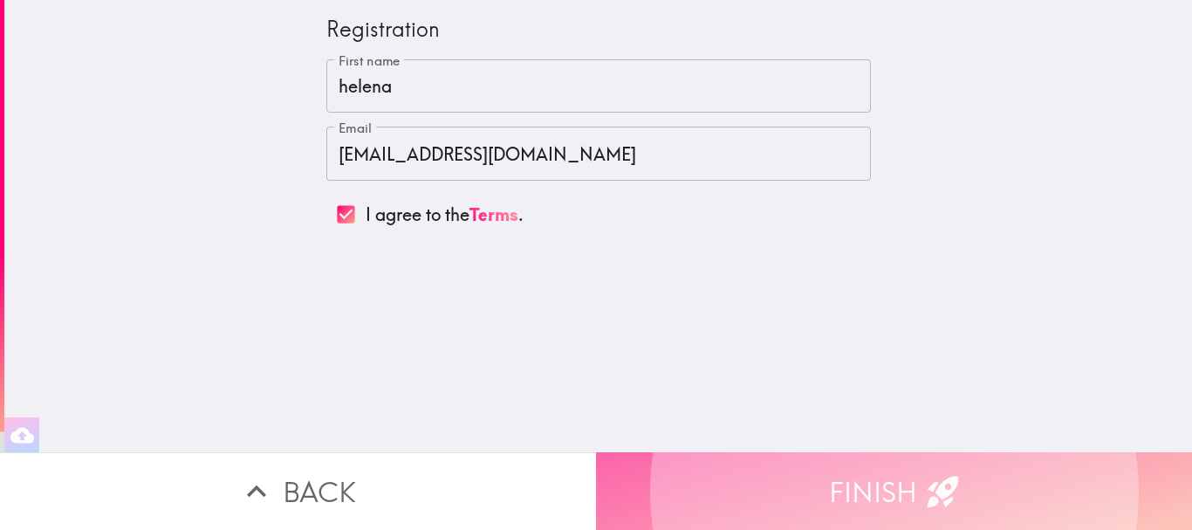
click at [700, 481] on button "Finish" at bounding box center [894, 491] width 596 height 78
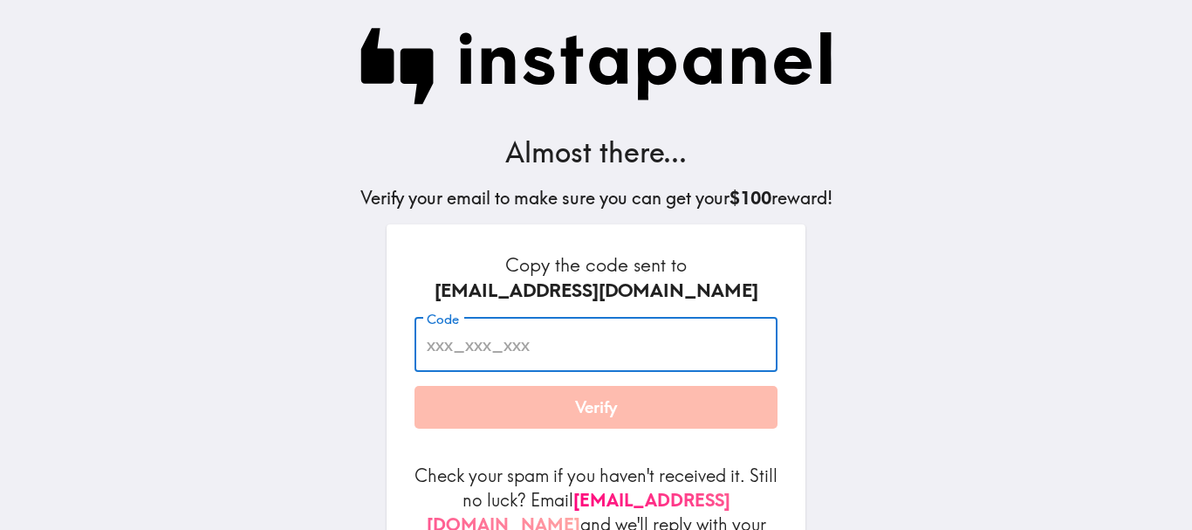
click at [446, 358] on input "Code" at bounding box center [596, 345] width 363 height 54
type input "hqE_eft_TYH"
click at [577, 413] on button "Verify" at bounding box center [596, 408] width 363 height 44
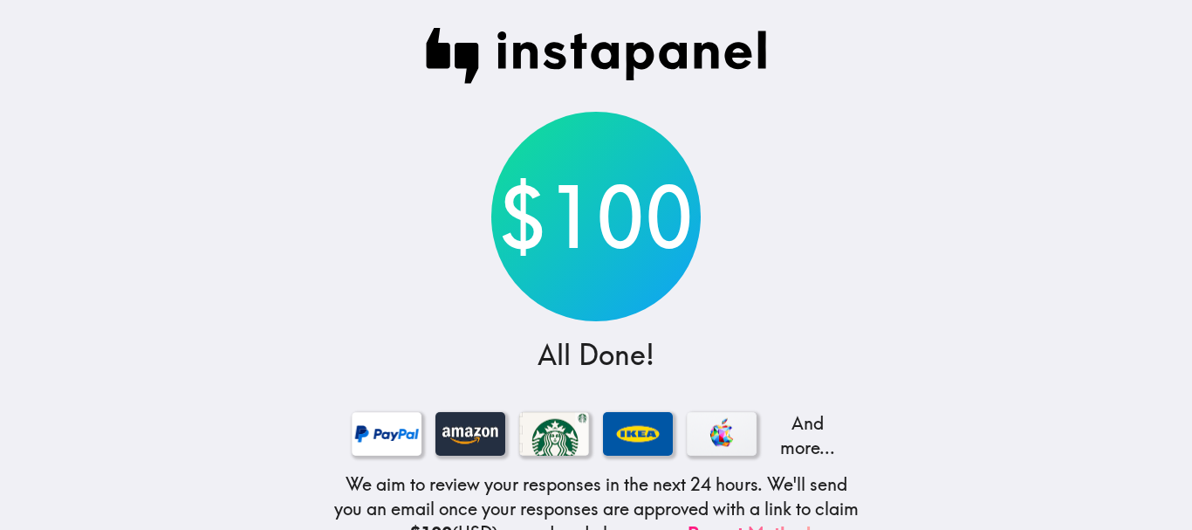
scroll to position [144, 0]
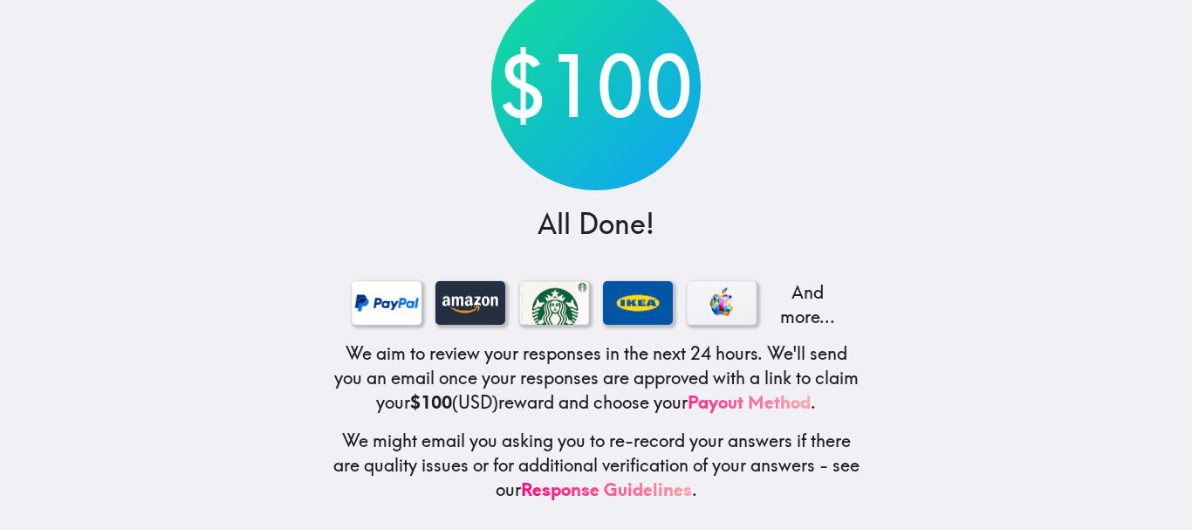
click at [725, 391] on link "Payout Method" at bounding box center [749, 402] width 123 height 22
click at [592, 478] on link "Response Guidelines" at bounding box center [606, 489] width 171 height 22
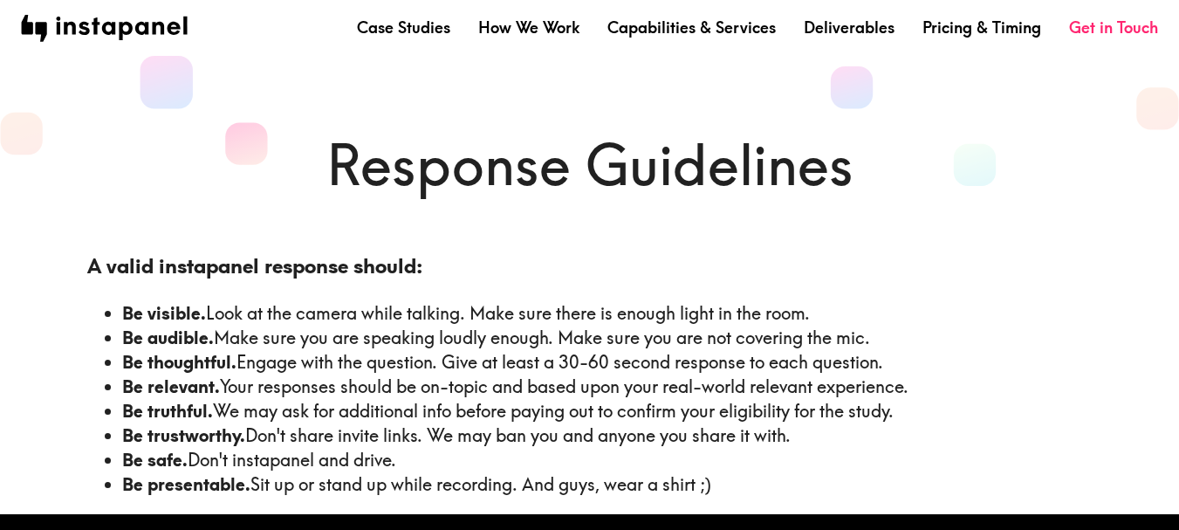
scroll to position [51, 0]
